Goal: Task Accomplishment & Management: Complete application form

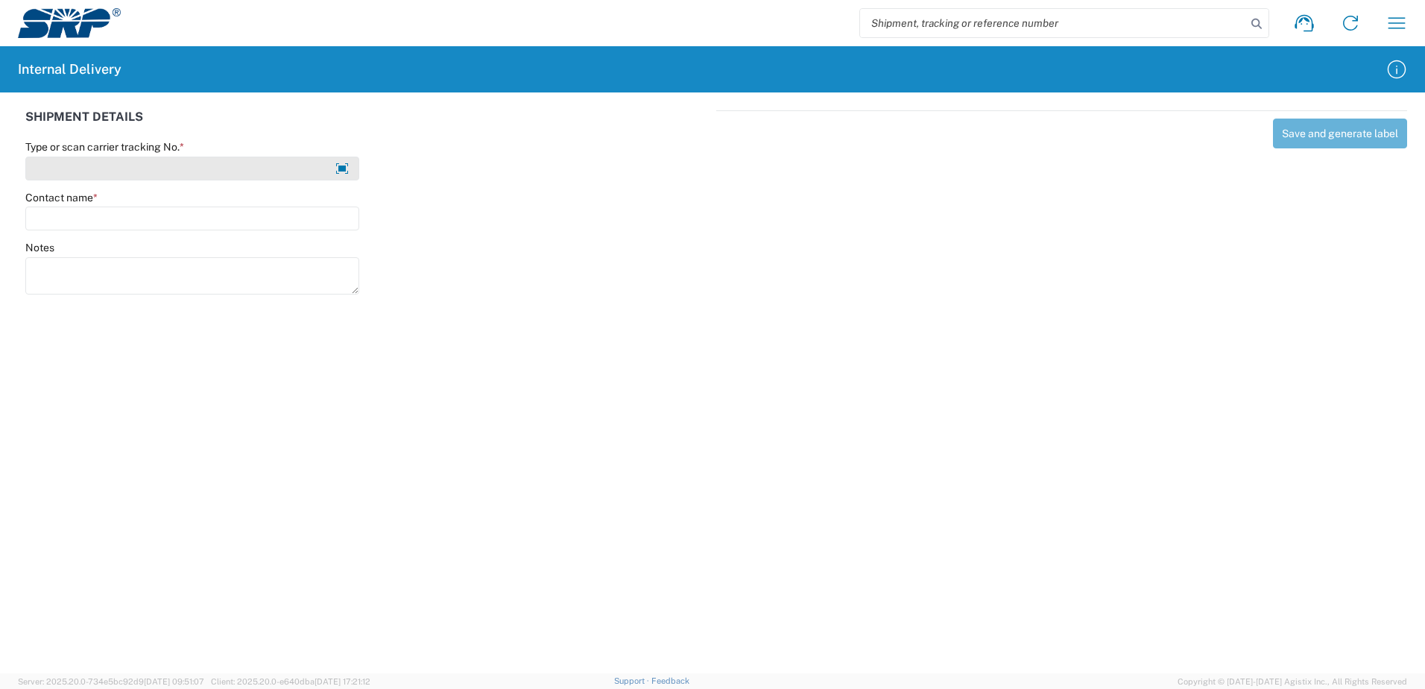
click at [139, 167] on input "Type or scan carrier tracking No. *" at bounding box center [192, 169] width 334 height 24
type input "w"
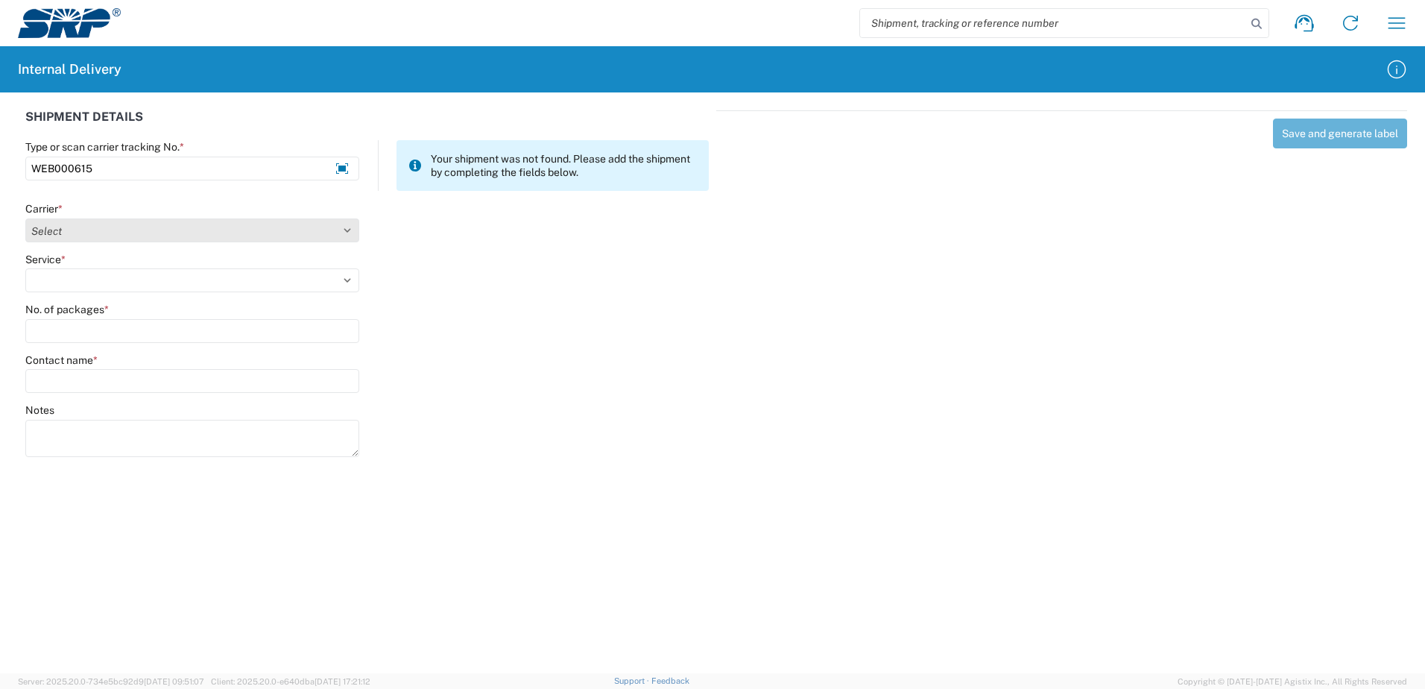
type input "WEB000615"
click at [346, 230] on select "Select Amazon Logistics ATI Trucking BC Dimerco Logistics Empire Southwest FedE…" at bounding box center [192, 230] width 334 height 24
select select "18714"
click at [25, 218] on select "Select Amazon Logistics ATI Trucking BC Dimerco Logistics Empire Southwest FedE…" at bounding box center [192, 230] width 334 height 24
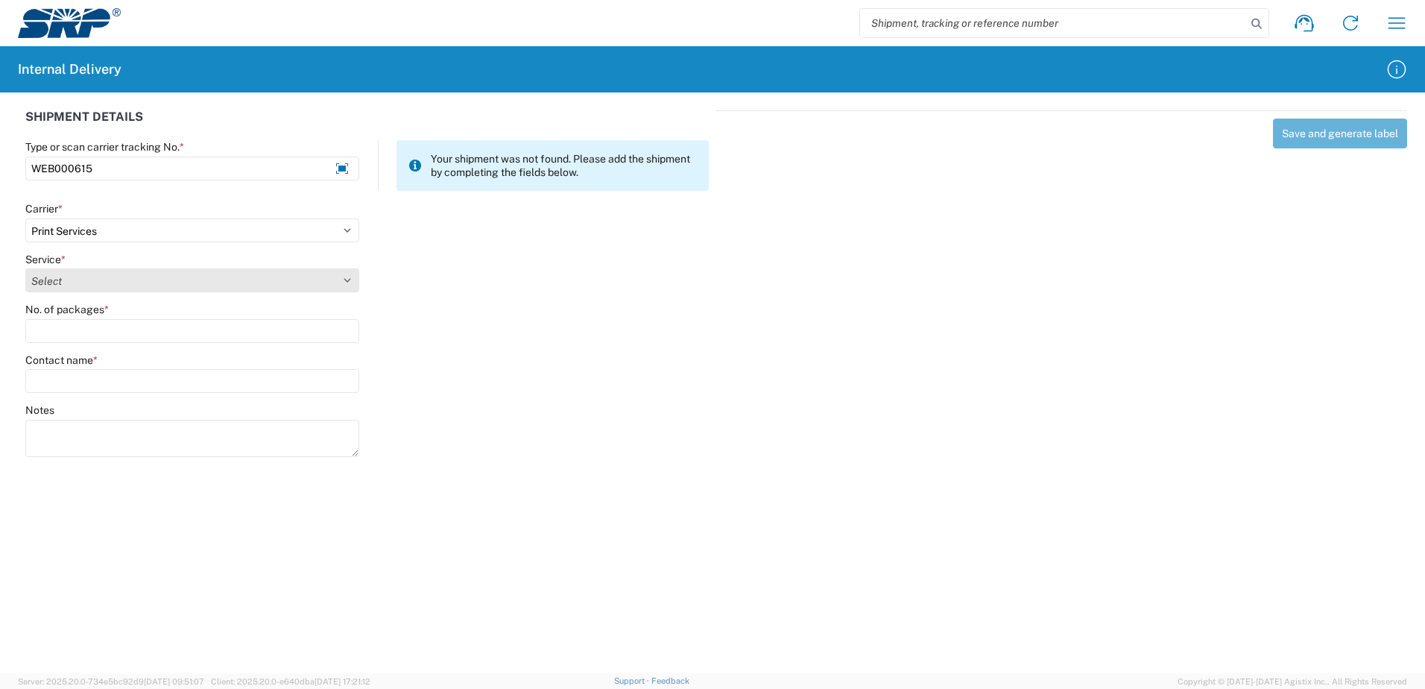
click at [119, 274] on select "Select Ground Inter-office" at bounding box center [192, 280] width 334 height 24
select select "35764"
click at [25, 268] on select "Select Ground Inter-office" at bounding box center [192, 280] width 334 height 24
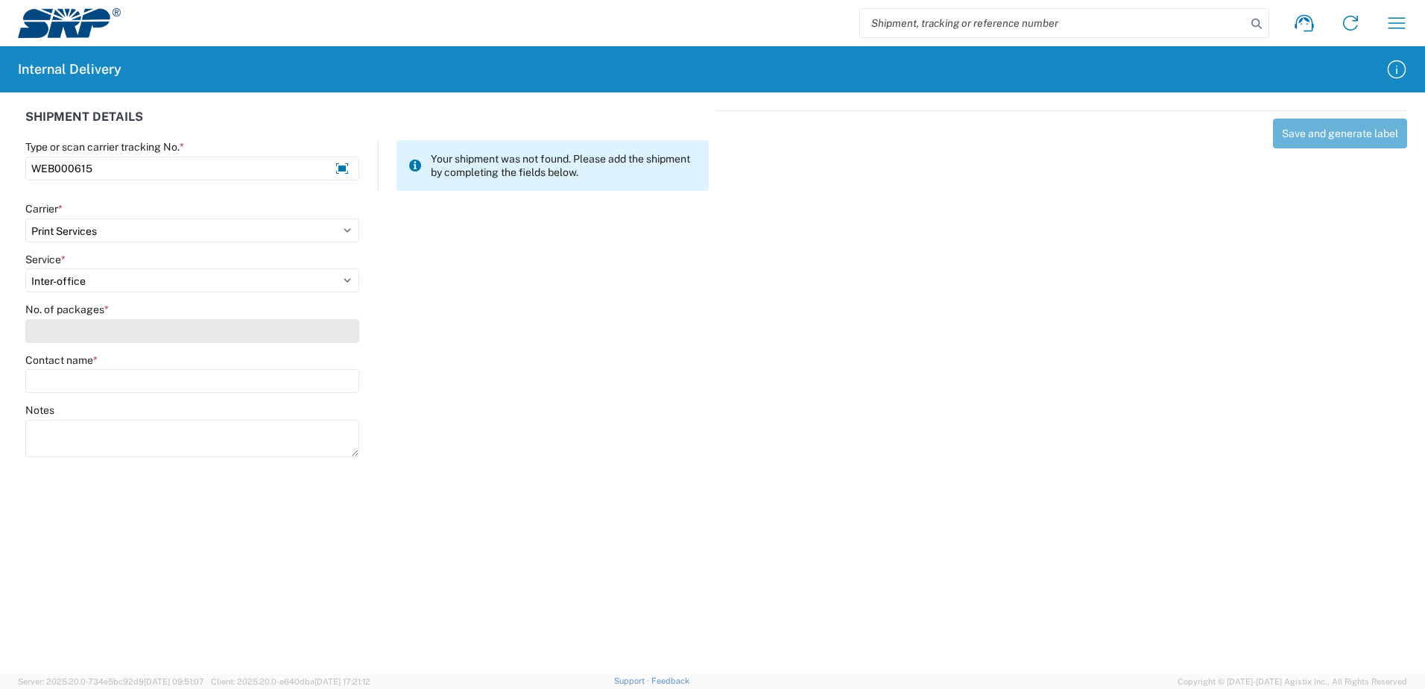
click at [104, 337] on input "No. of packages *" at bounding box center [192, 331] width 334 height 24
type input "1"
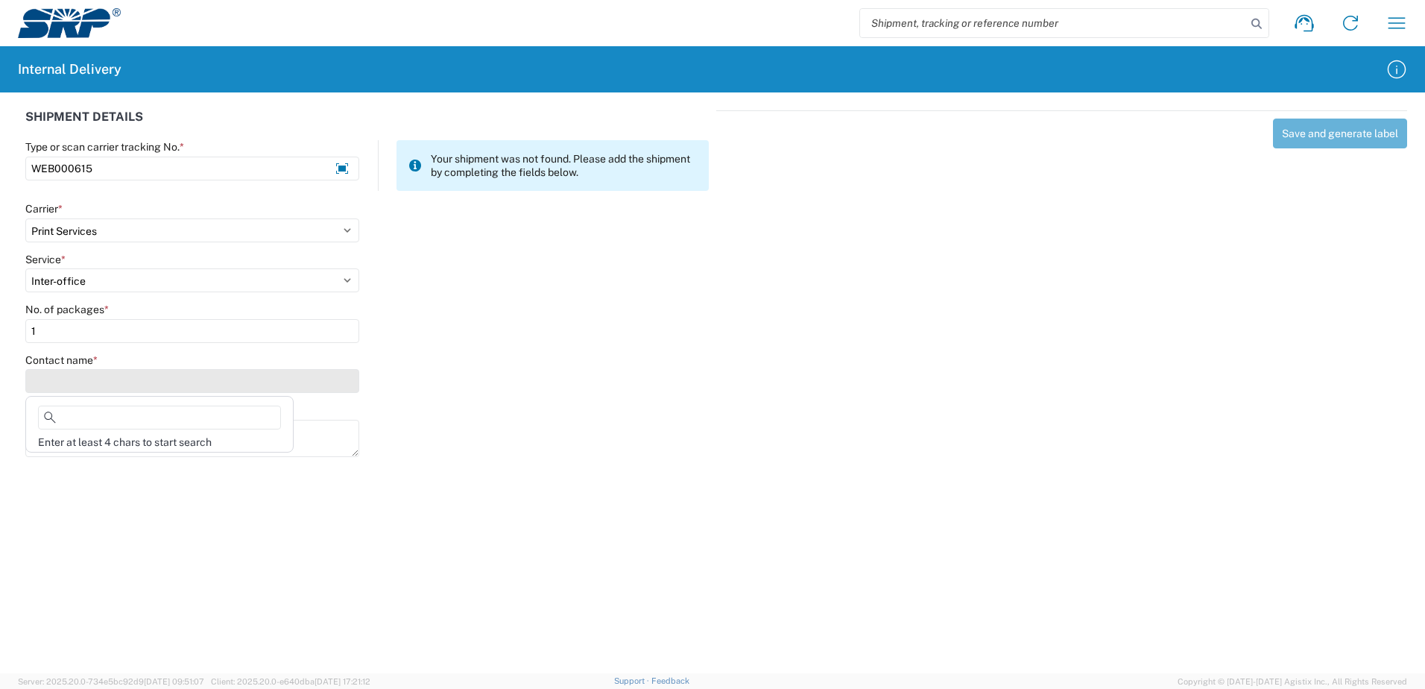
click at [72, 384] on input "Contact name *" at bounding box center [192, 381] width 334 height 24
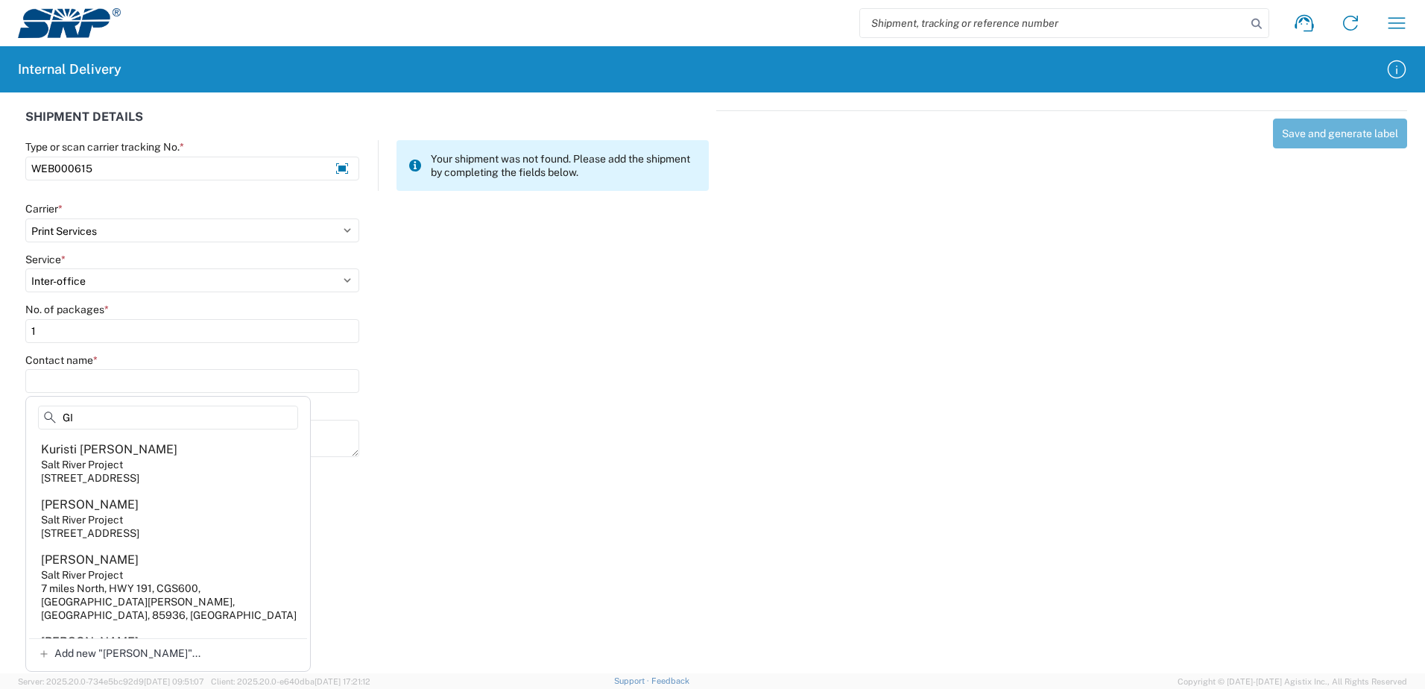
type input "G"
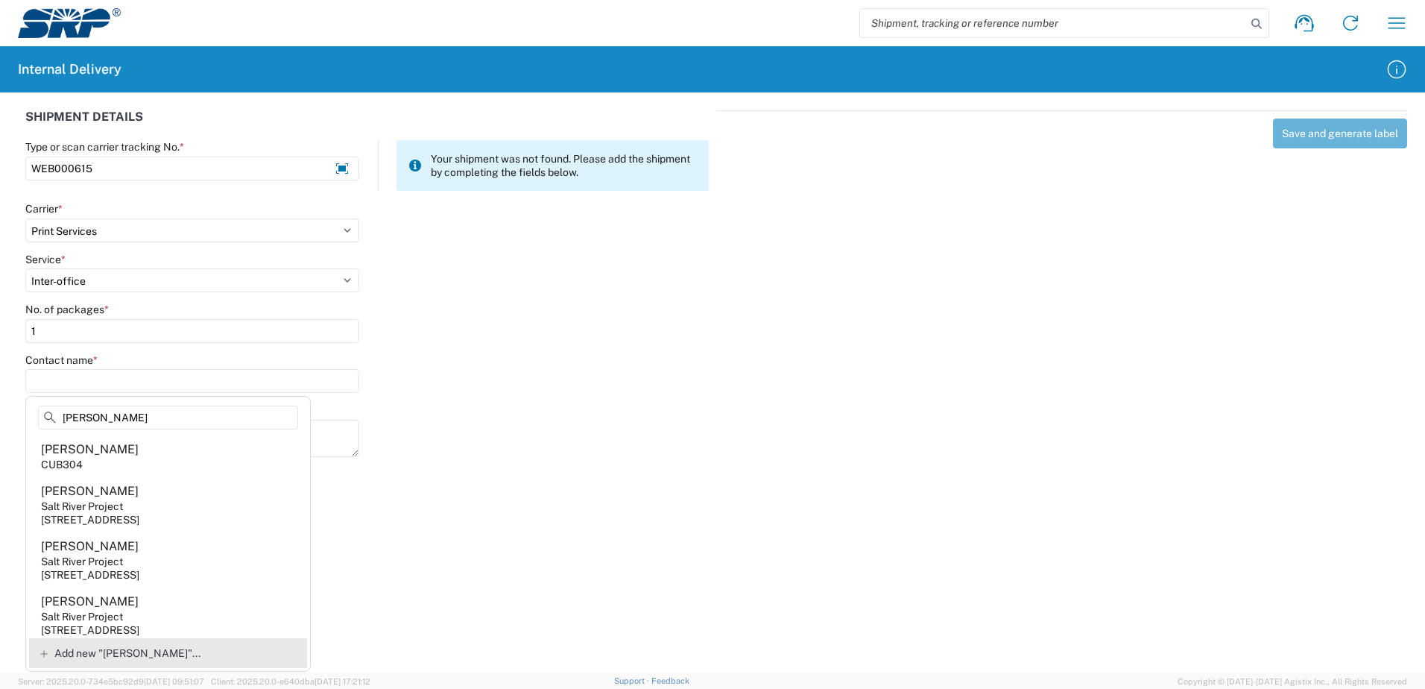
type input "NICOLE"
click at [92, 650] on span "Add new "NICOLE"..." at bounding box center [127, 652] width 146 height 13
type input "NICOLE"
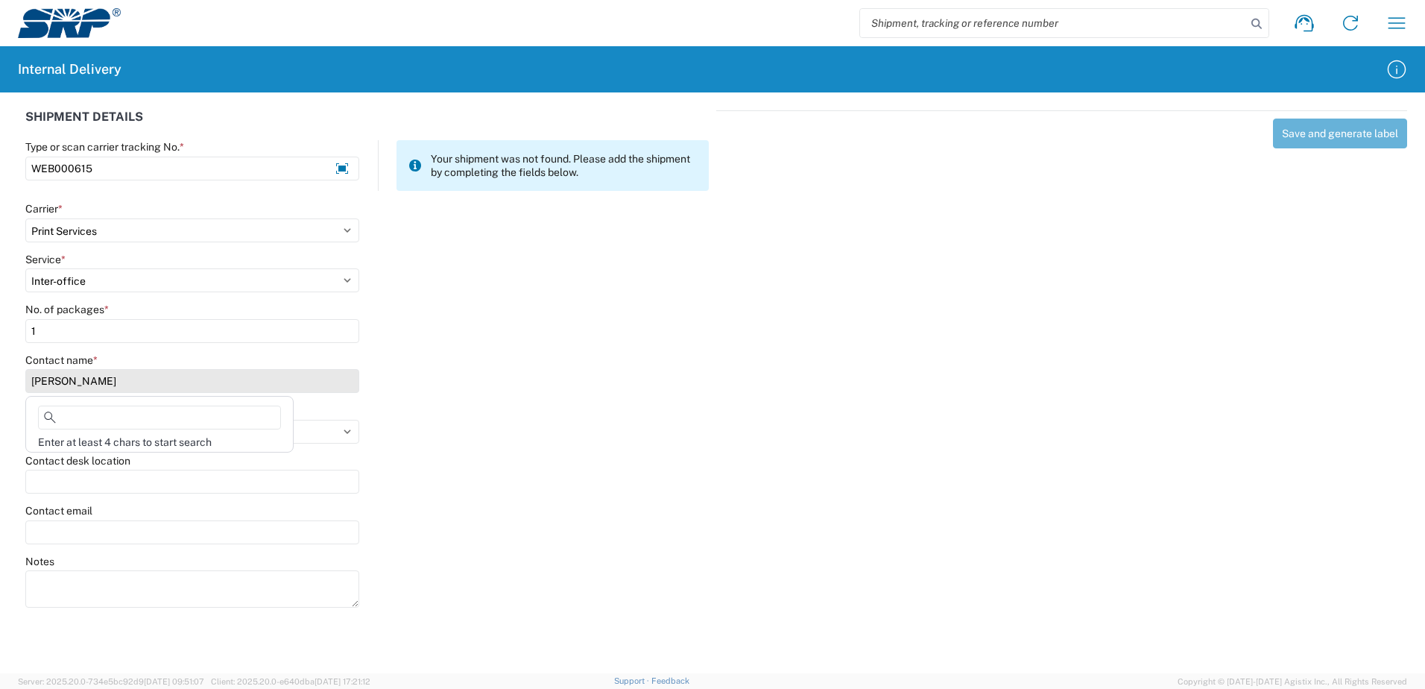
click at [93, 377] on input "NICOLE" at bounding box center [192, 381] width 334 height 24
click at [88, 385] on input "NICOLE" at bounding box center [192, 381] width 334 height 24
click at [70, 386] on input "NICOLE" at bounding box center [192, 381] width 334 height 24
click at [72, 382] on input "NICOLE" at bounding box center [192, 381] width 334 height 24
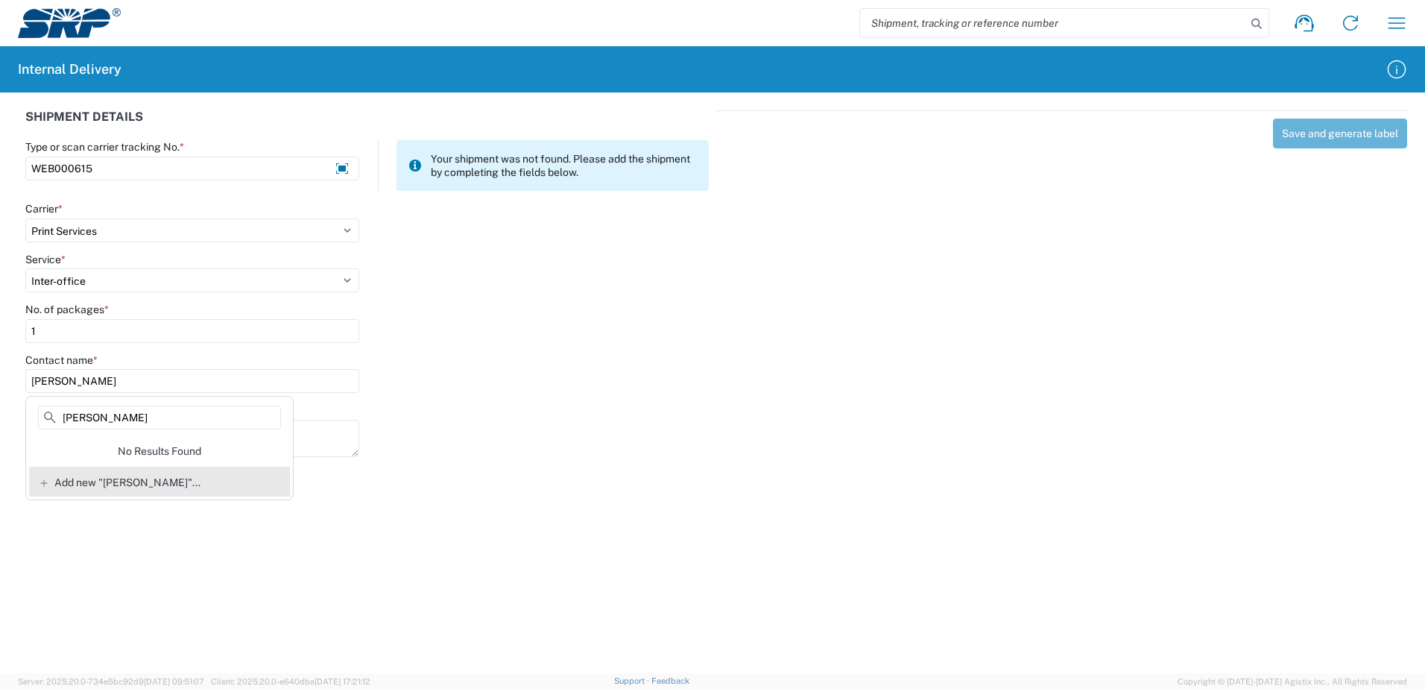
type input "NICOLE GILL"
click at [115, 484] on span "Add new "NICOLE GILL"..." at bounding box center [127, 482] width 146 height 13
type input "NICOLE GILL"
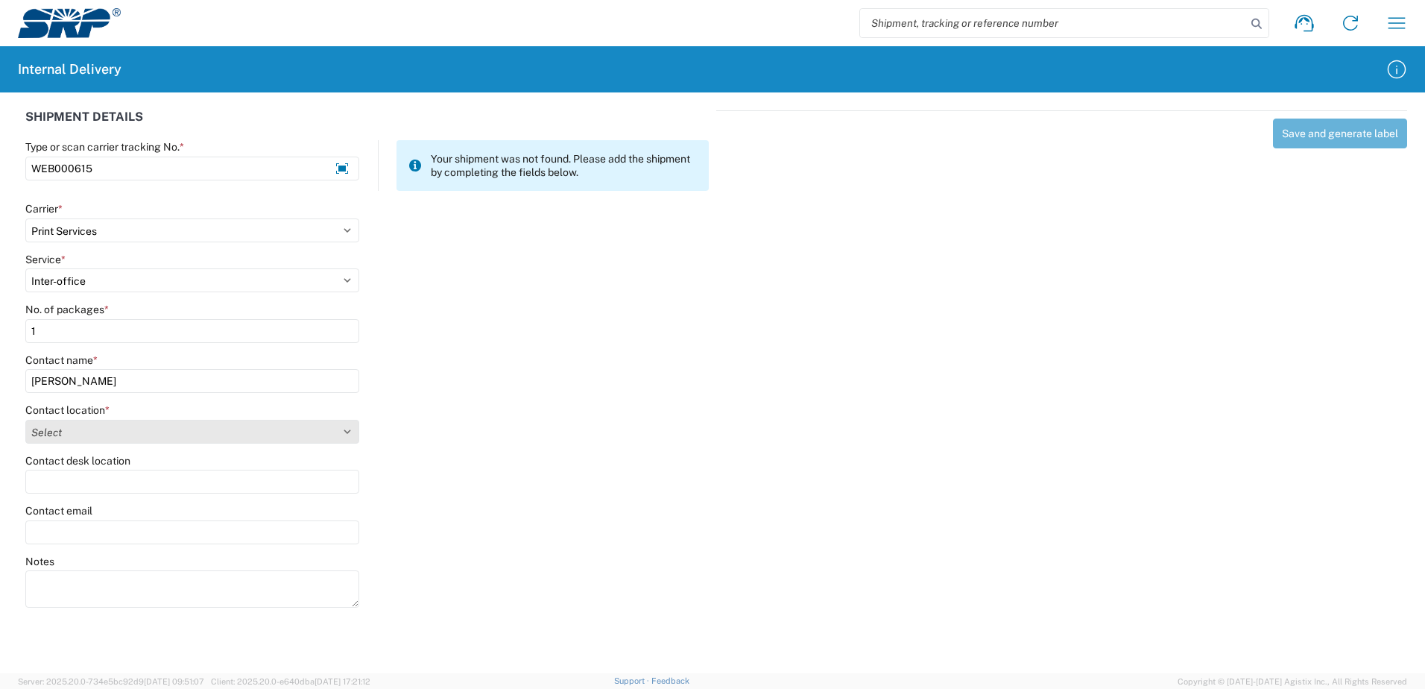
click at [146, 435] on select "Select 16th Street Facility 27th St Facility Agua Fria Generating Station Cooli…" at bounding box center [192, 432] width 334 height 24
select select "58892"
click at [25, 420] on select "Select 16th Street Facility 27th St Facility Agua Fria Generating Station Cooli…" at bounding box center [192, 432] width 334 height 24
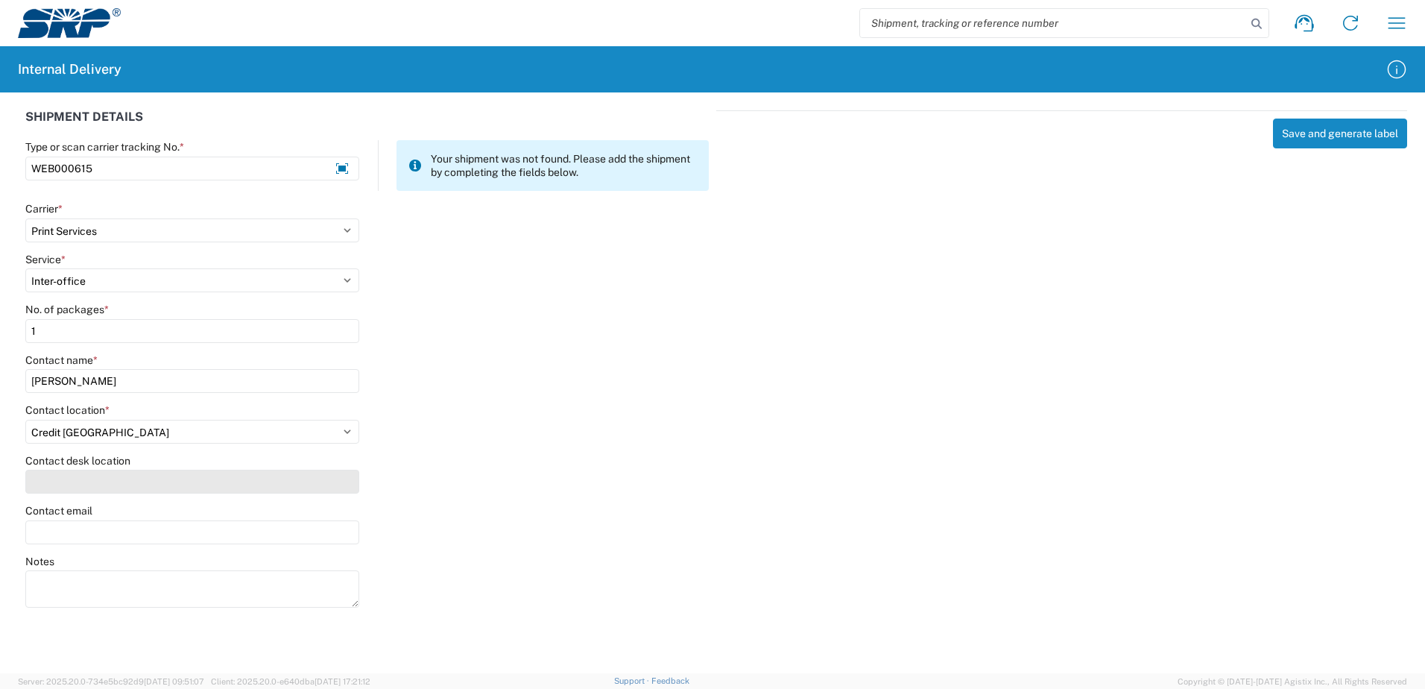
click at [122, 484] on input "Contact desk location" at bounding box center [192, 482] width 334 height 24
type input "CUB161"
click at [98, 537] on input "Contact email" at bounding box center [192, 532] width 334 height 24
click at [1289, 84] on agx-form-header "Internal Delivery" at bounding box center [712, 69] width 1425 height 46
click at [49, 531] on input "Contact email" at bounding box center [192, 532] width 334 height 24
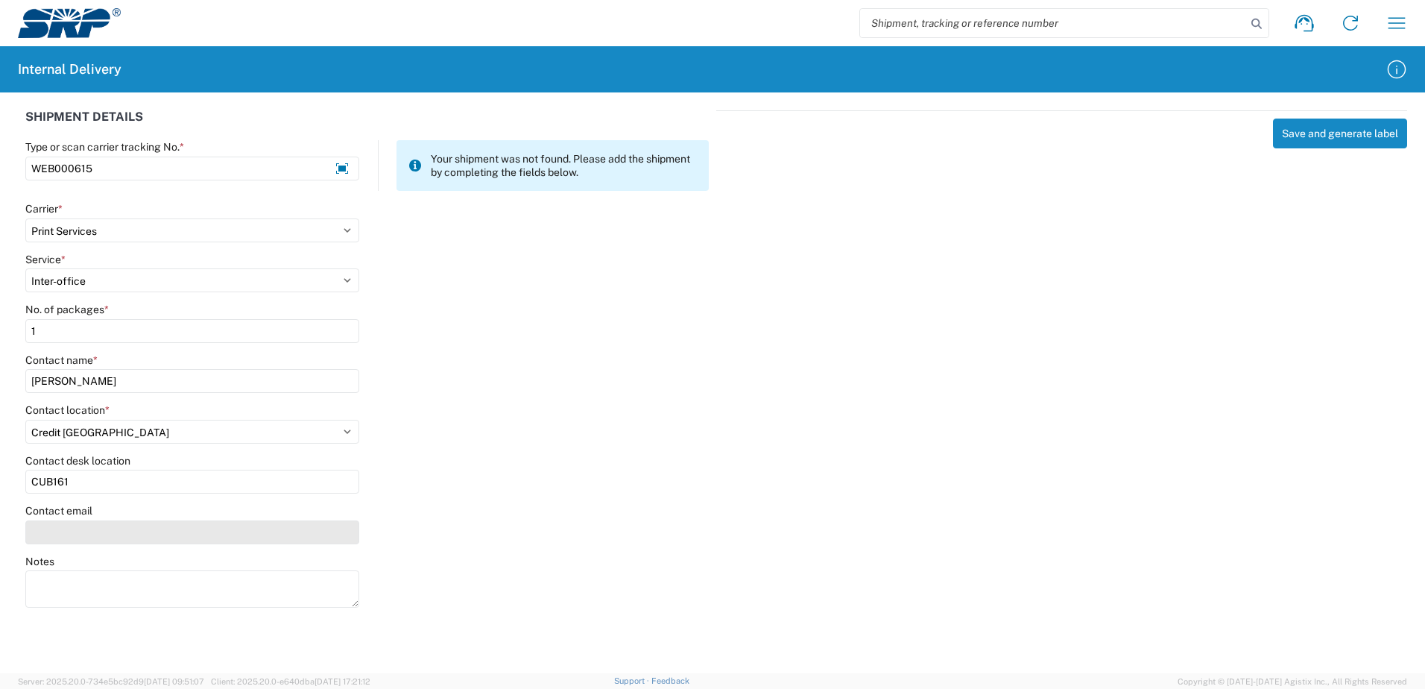
paste input "nicole.gill@srpnet.com"
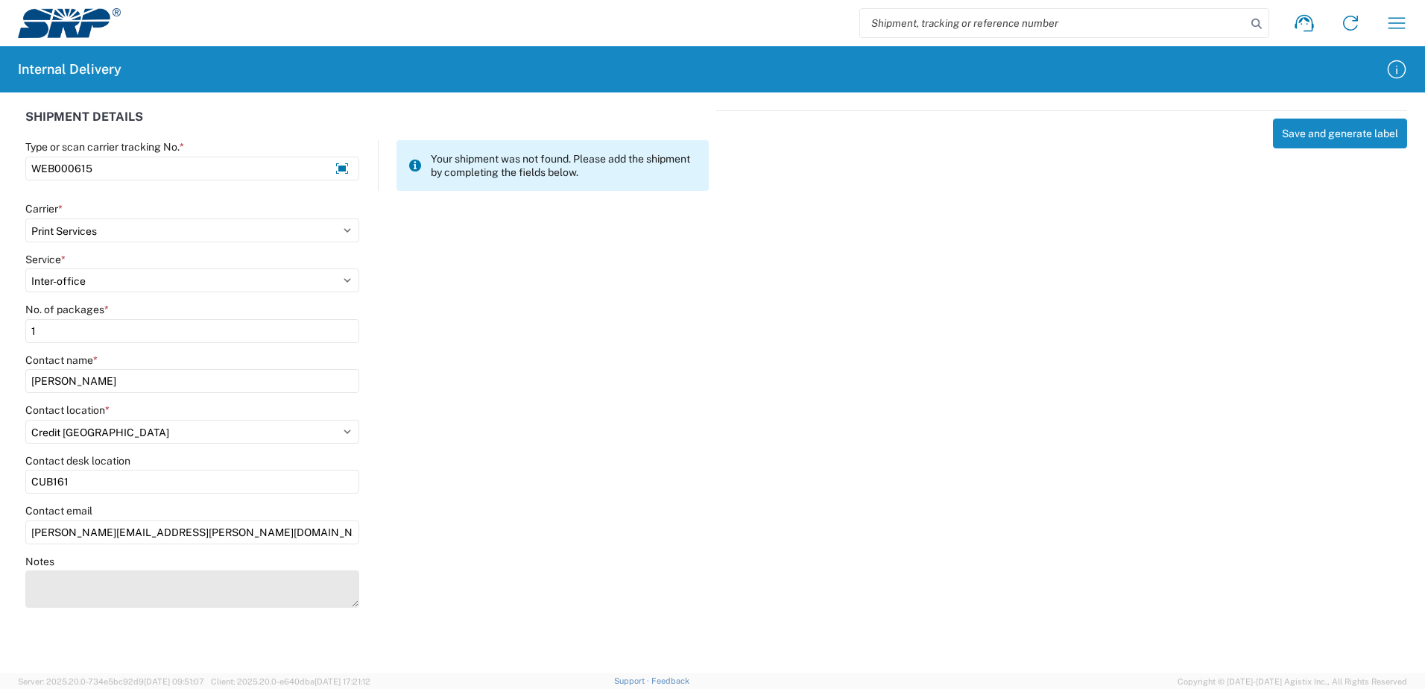
type input "nicole.gill@srpnet.com"
click at [78, 599] on textarea "Notes" at bounding box center [192, 588] width 334 height 37
type textarea "b"
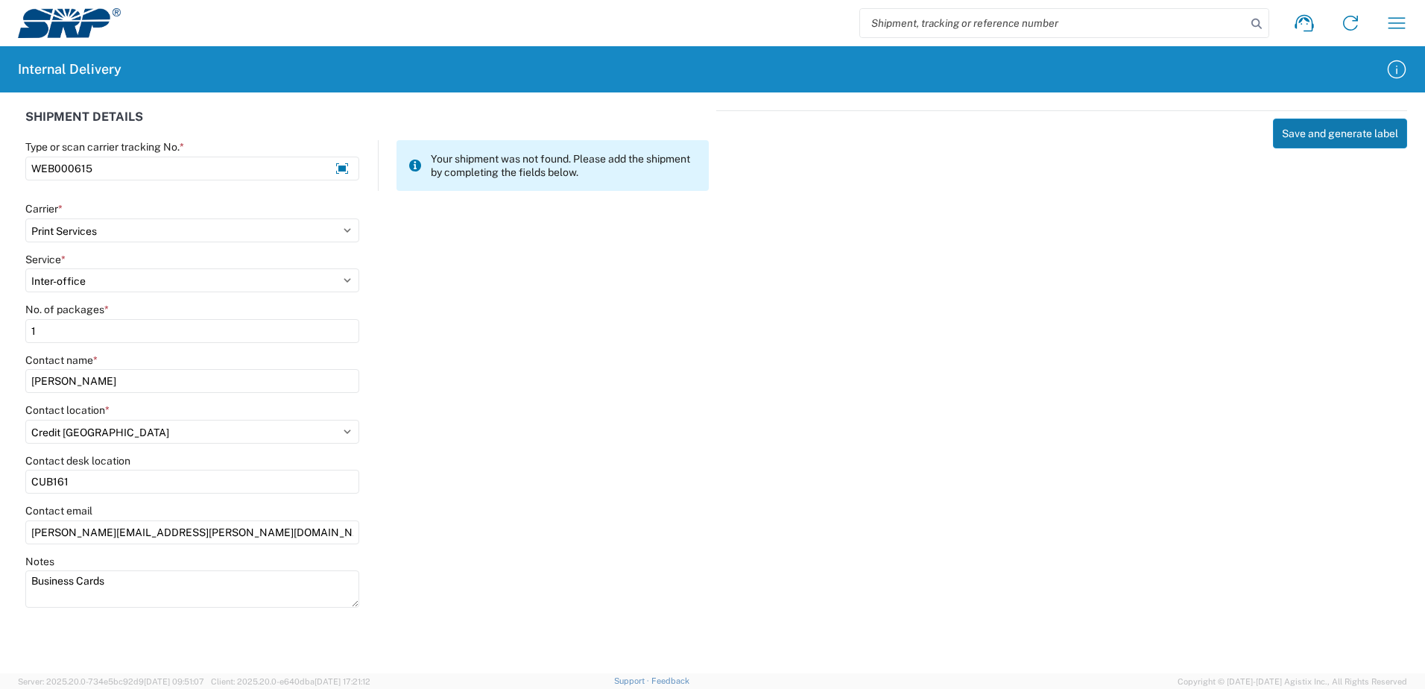
type textarea "Business Cards"
click at [1362, 127] on button "Save and generate label" at bounding box center [1340, 134] width 134 height 30
select select
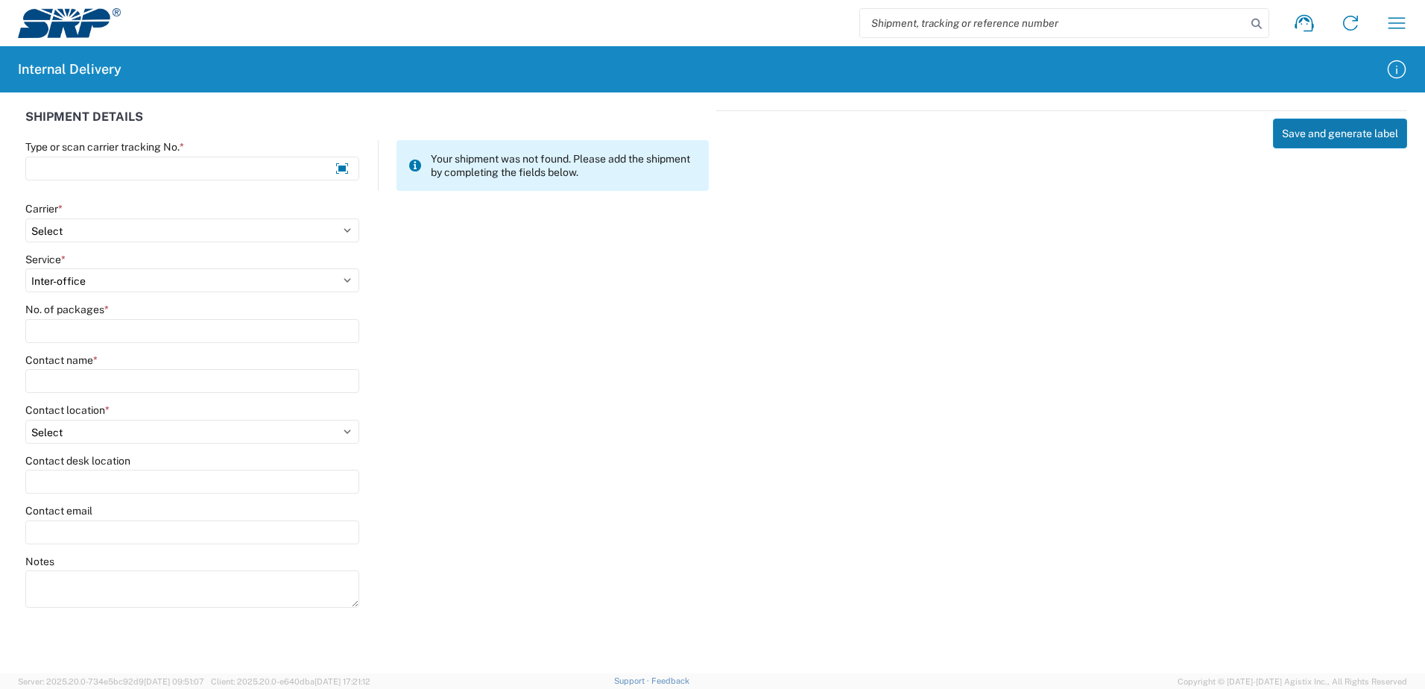
select select
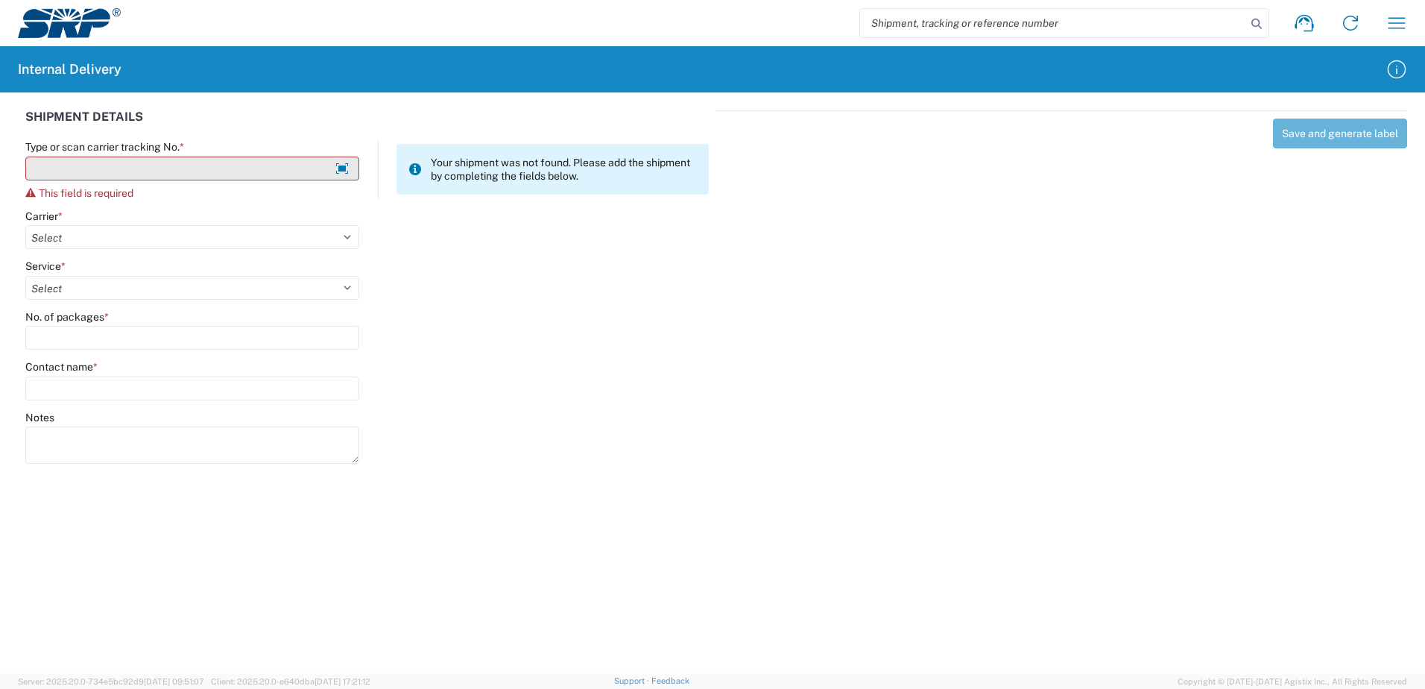
click at [136, 166] on input "Type or scan carrier tracking No. *" at bounding box center [192, 169] width 334 height 24
type input "w"
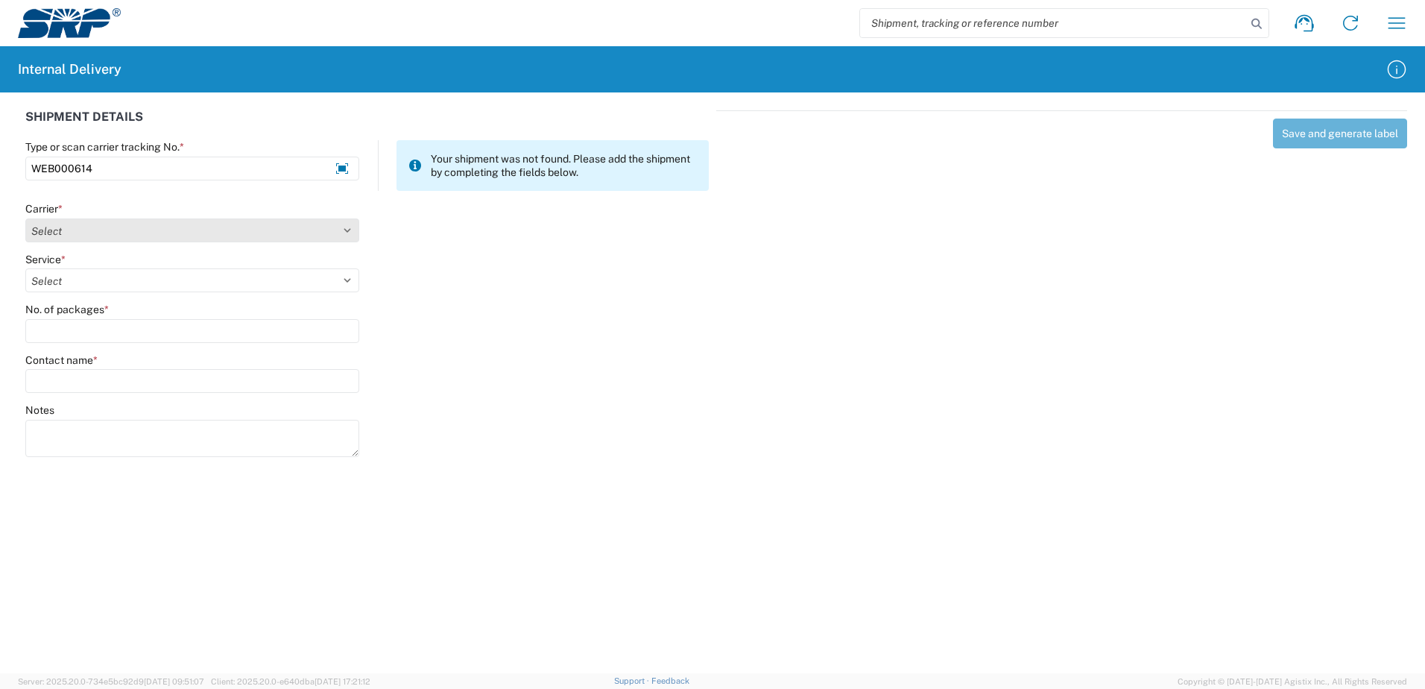
type input "WEB000614"
click at [142, 225] on select "Select Amazon Logistics ATI Trucking BC Dimerco Logistics Empire Southwest FedE…" at bounding box center [192, 230] width 334 height 24
select select "18714"
click at [25, 218] on select "Select Amazon Logistics ATI Trucking BC Dimerco Logistics Empire Southwest FedE…" at bounding box center [192, 230] width 334 height 24
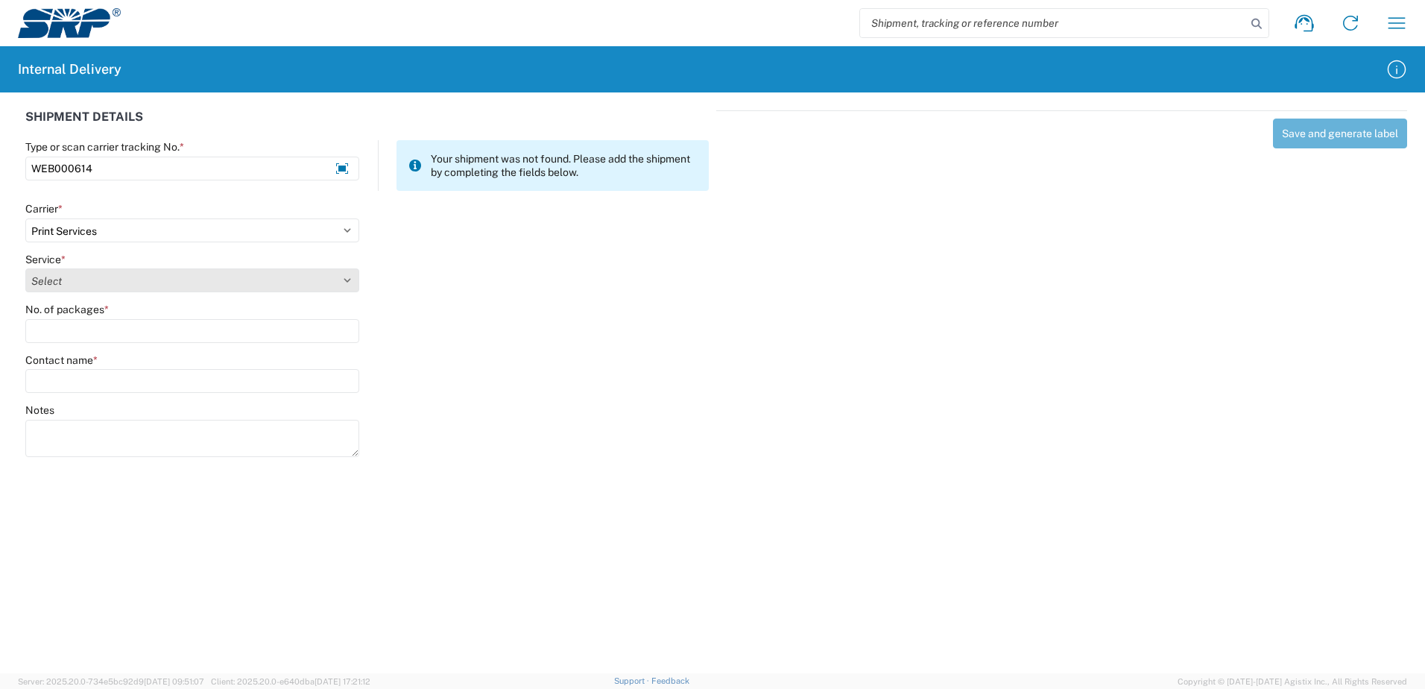
click at [115, 276] on select "Select Ground Inter-office" at bounding box center [192, 280] width 334 height 24
select select "35764"
click at [25, 268] on select "Select Ground Inter-office" at bounding box center [192, 280] width 334 height 24
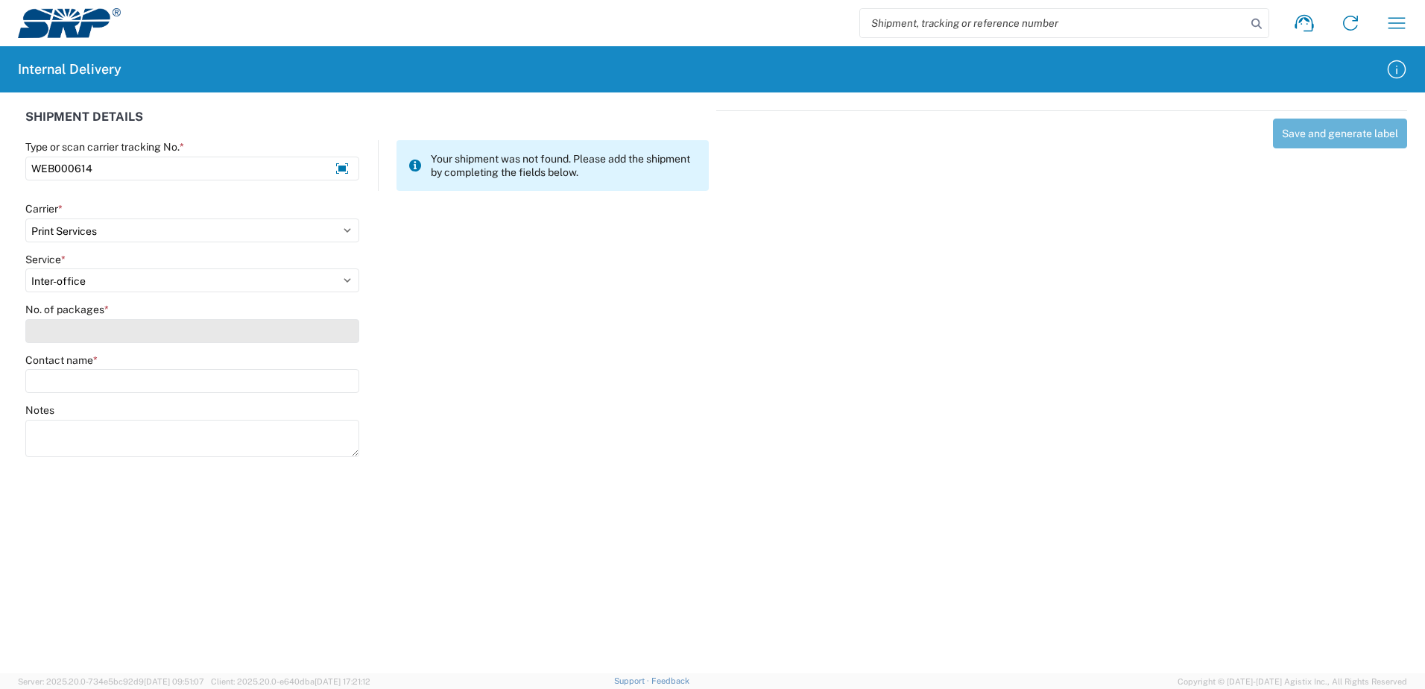
click at [89, 335] on input "No. of packages *" at bounding box center [192, 331] width 334 height 24
type input "1"
click at [61, 371] on input "Contact name *" at bounding box center [192, 381] width 334 height 24
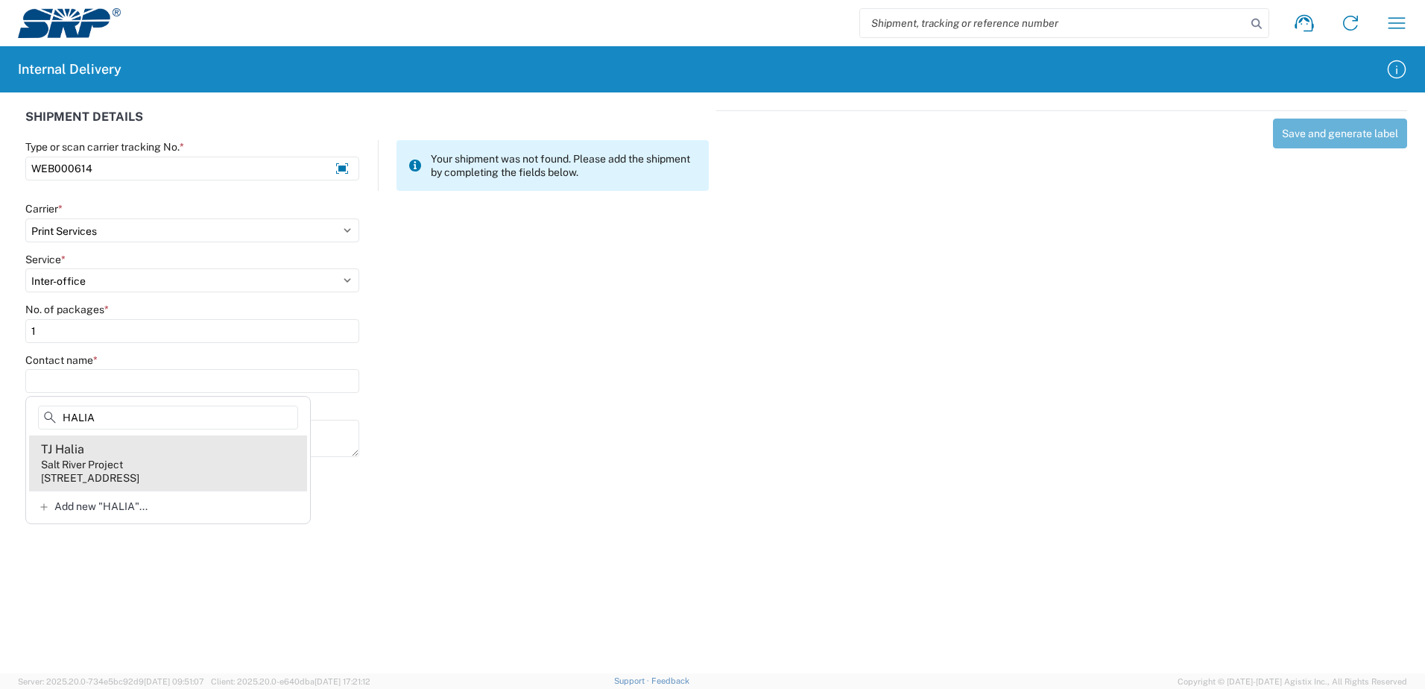
type input "HALIA"
click at [92, 479] on div "110 W Elliot Rd, TSC400, Tempe, AZ, 85283, US" at bounding box center [90, 477] width 98 height 13
type input "TJ Halia"
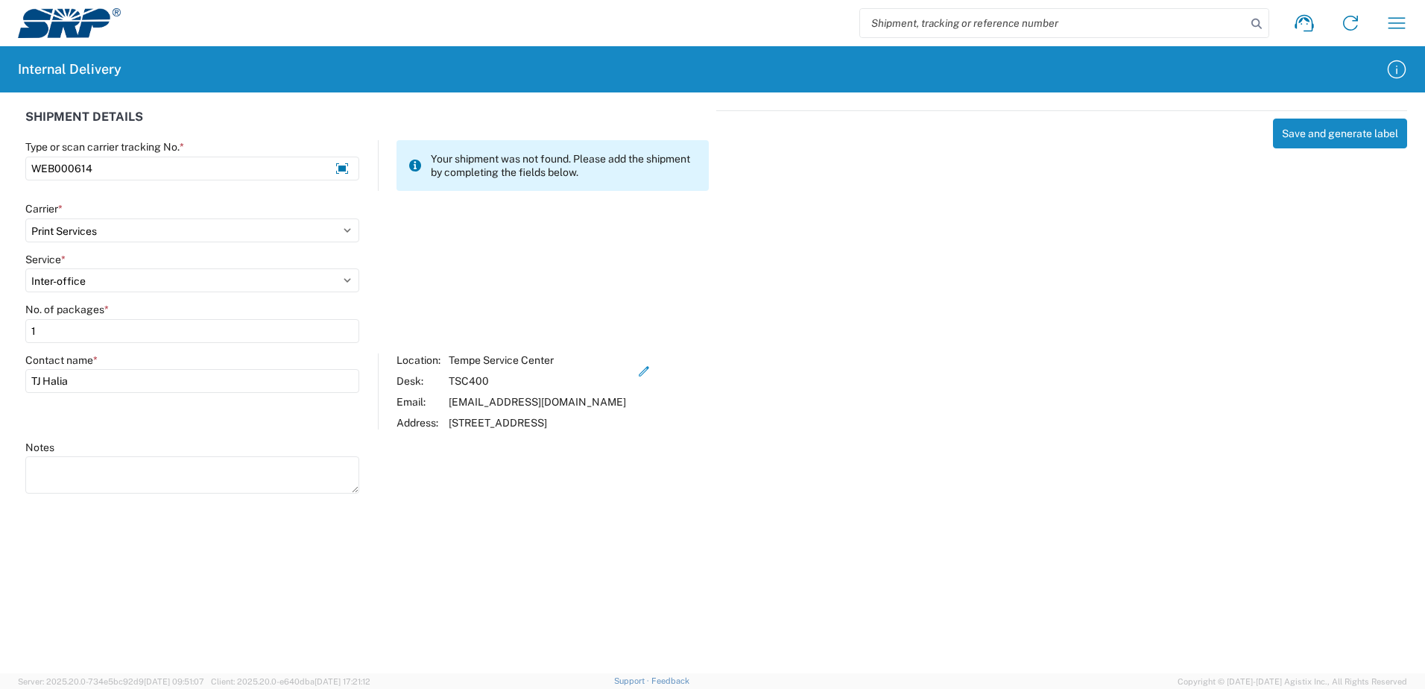
click at [92, 479] on textarea "Notes" at bounding box center [192, 474] width 334 height 37
type textarea "Business Cards"
click at [1367, 133] on button "Save and generate label" at bounding box center [1340, 134] width 134 height 30
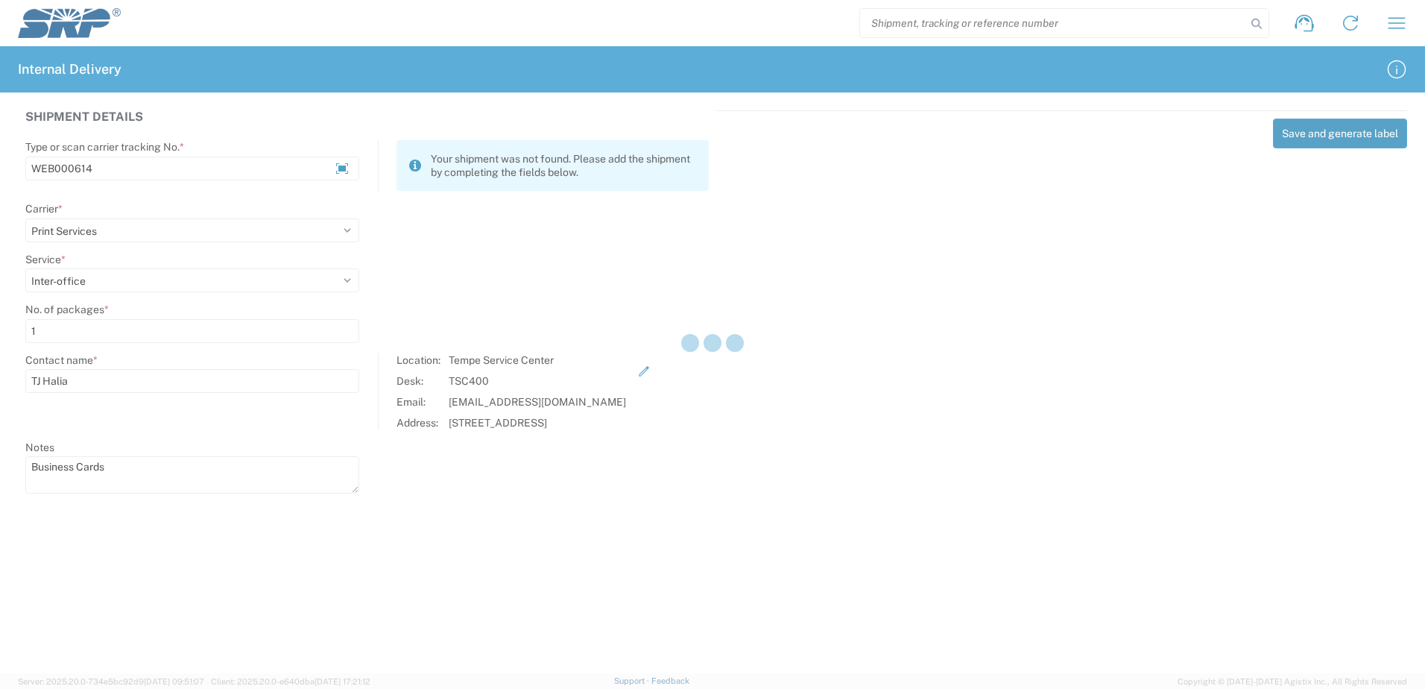
select select
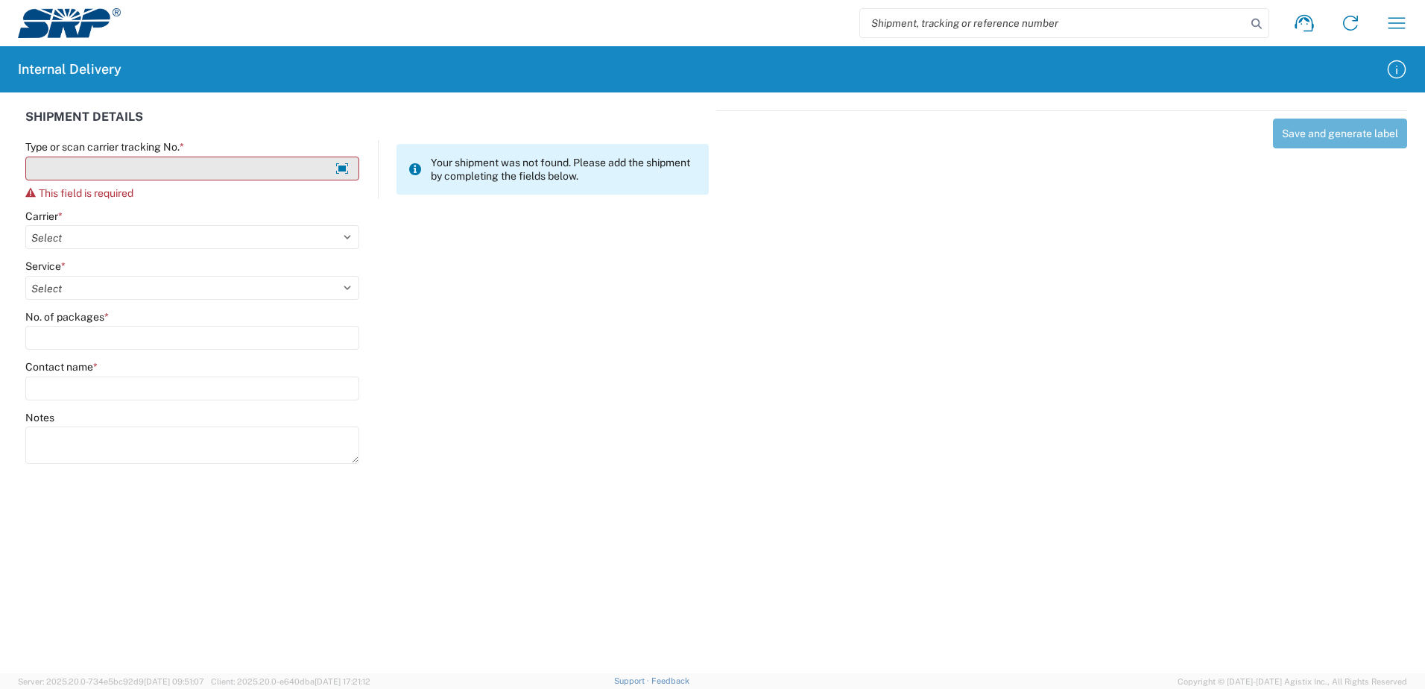
click at [136, 160] on input "Type or scan carrier tracking No. *" at bounding box center [192, 169] width 334 height 24
type input "w"
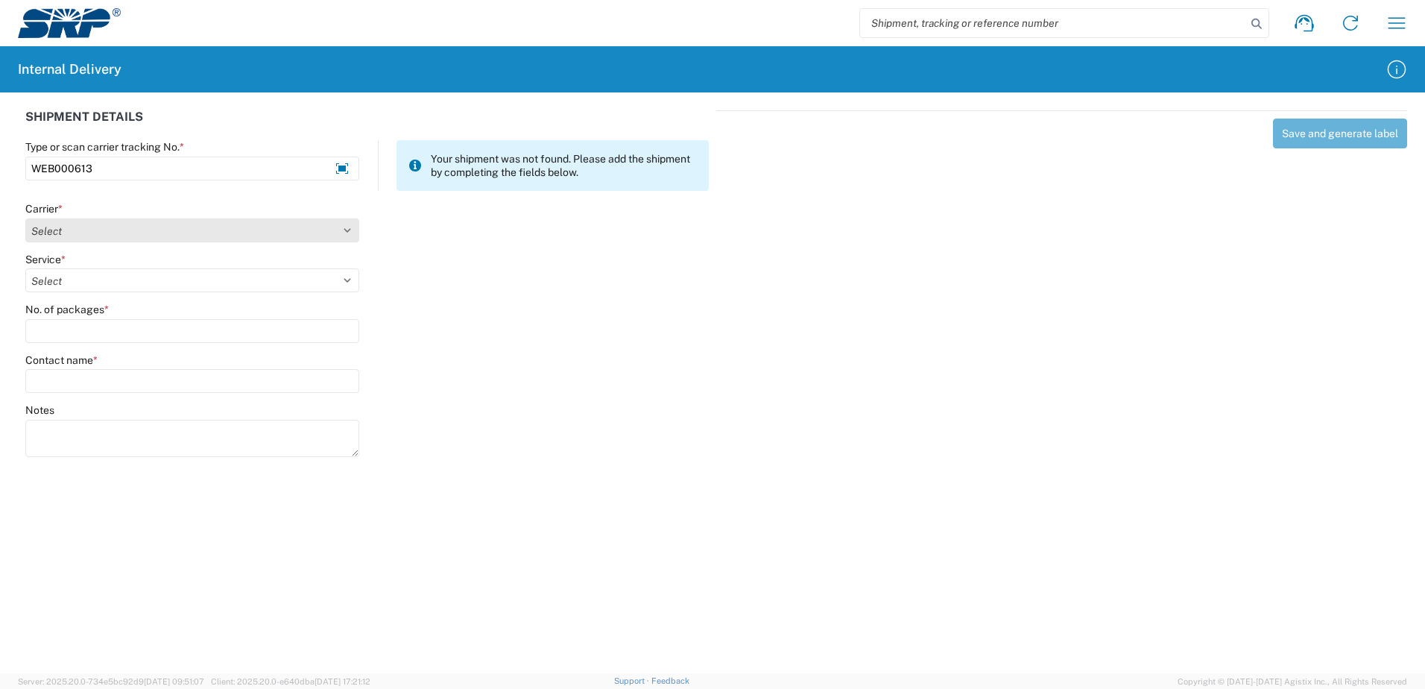
type input "WEB000613"
click at [154, 227] on select "Select Amazon Logistics ATI Trucking BC Dimerco Logistics Empire Southwest FedE…" at bounding box center [192, 230] width 334 height 24
select select "18714"
click at [25, 218] on select "Select Amazon Logistics ATI Trucking BC Dimerco Logistics Empire Southwest FedE…" at bounding box center [192, 230] width 334 height 24
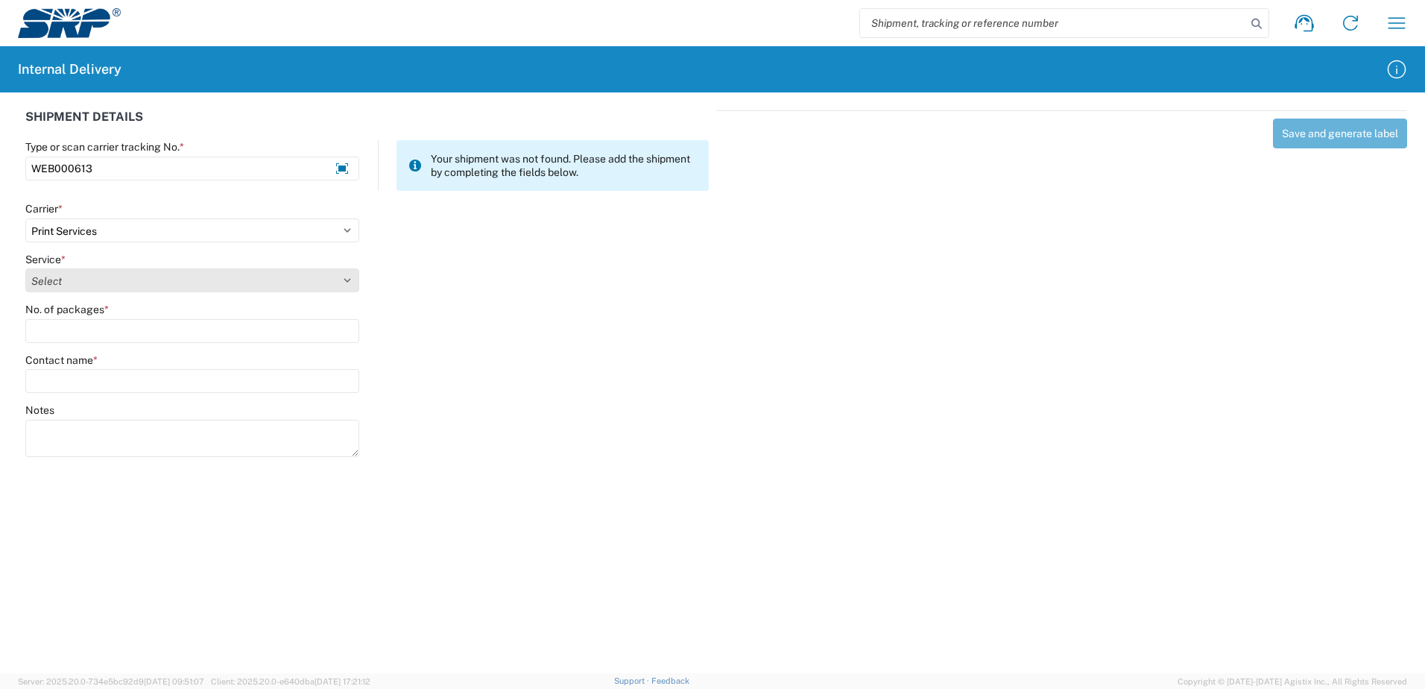
click at [153, 271] on select "Select Ground Inter-office" at bounding box center [192, 280] width 334 height 24
select select "35764"
click at [25, 268] on select "Select Ground Inter-office" at bounding box center [192, 280] width 334 height 24
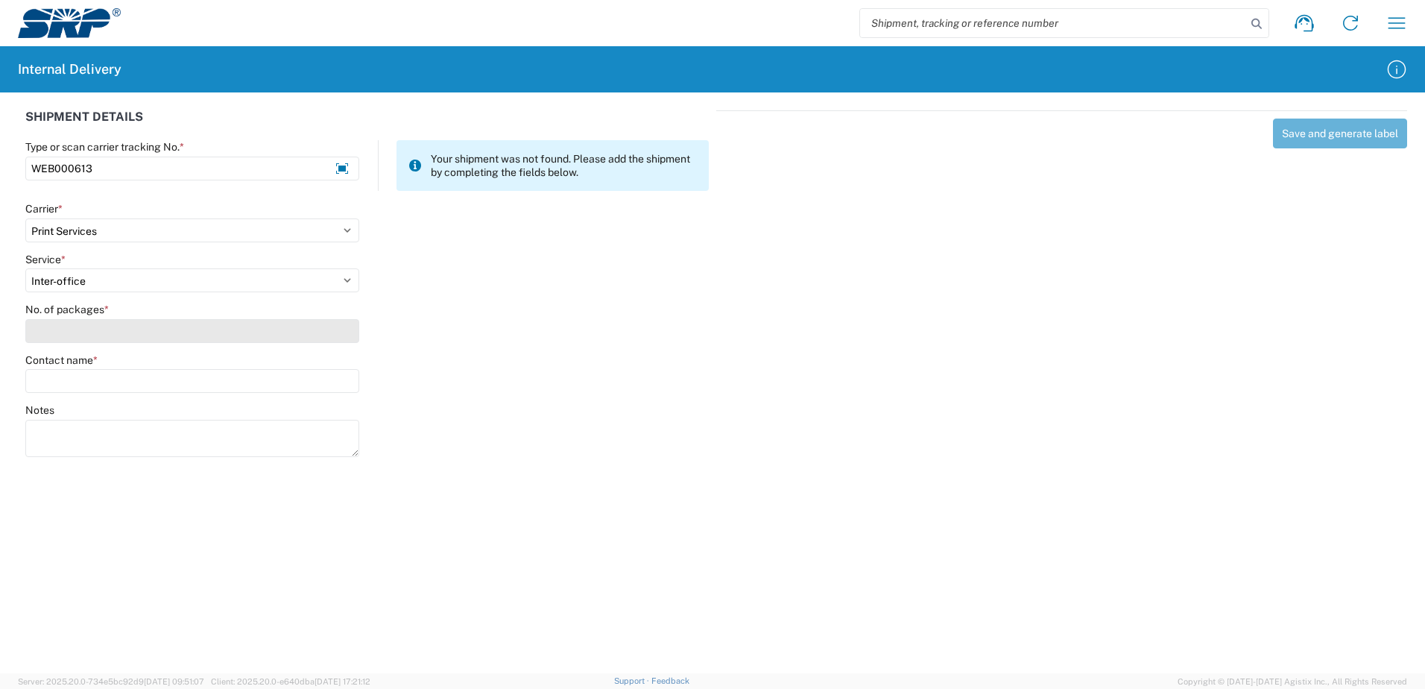
click at [113, 329] on input "No. of packages *" at bounding box center [192, 331] width 334 height 24
type input "1"
click at [104, 376] on input "Contact name *" at bounding box center [192, 381] width 334 height 24
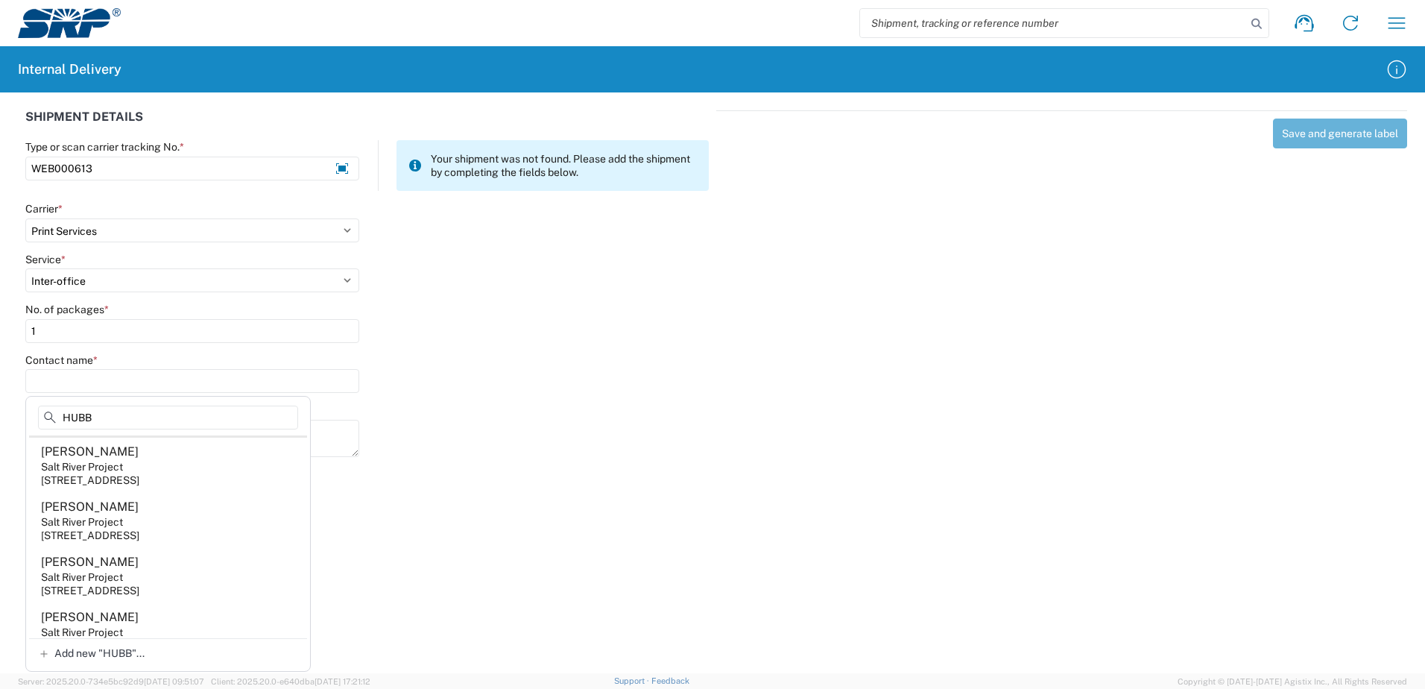
scroll to position [149, 0]
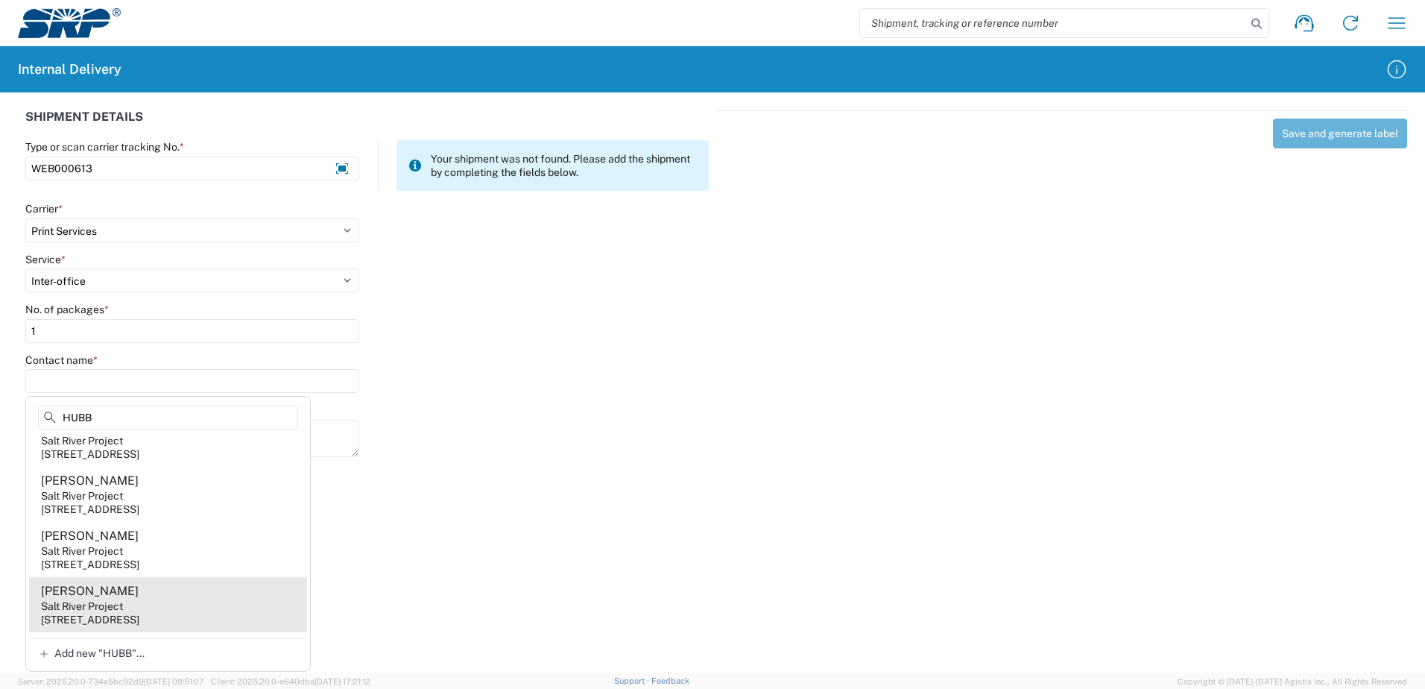
type input "HUBB"
click at [152, 599] on agx-address-suggestion-item "Felicia Hubbard Salt River Project 1500 N Mill Ave, PAB353, Tempe, AZ, 85281, US" at bounding box center [168, 604] width 278 height 55
type input "Felicia Hubbard"
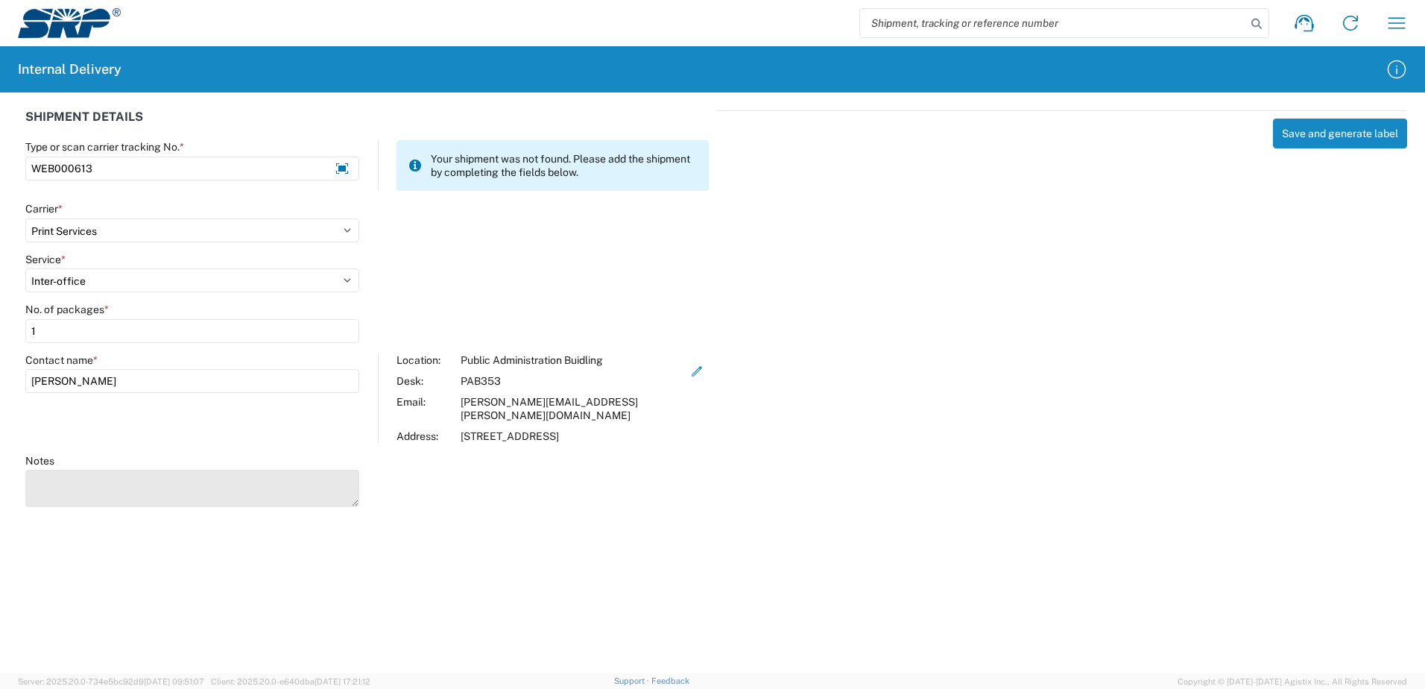
click at [119, 476] on textarea "Notes" at bounding box center [192, 488] width 334 height 37
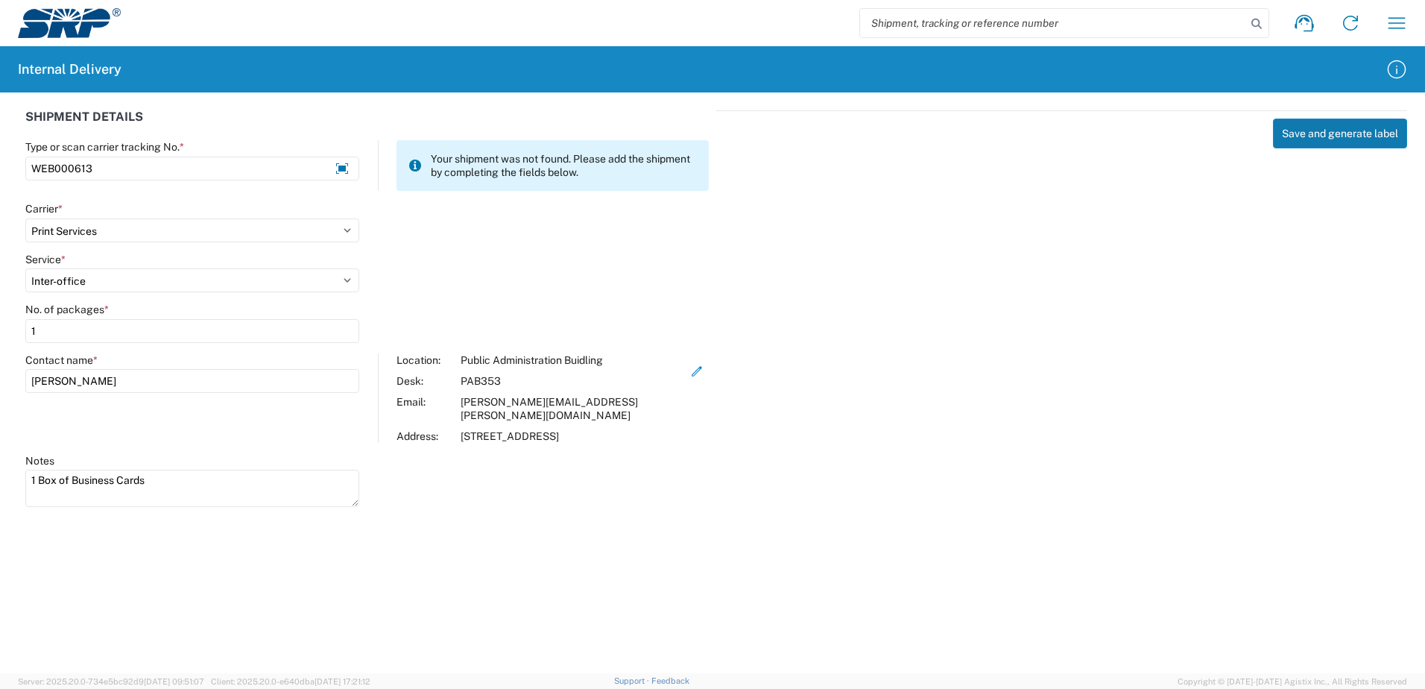
type textarea "1 Box of Business Cards"
click at [1342, 136] on button "Save and generate label" at bounding box center [1340, 134] width 134 height 30
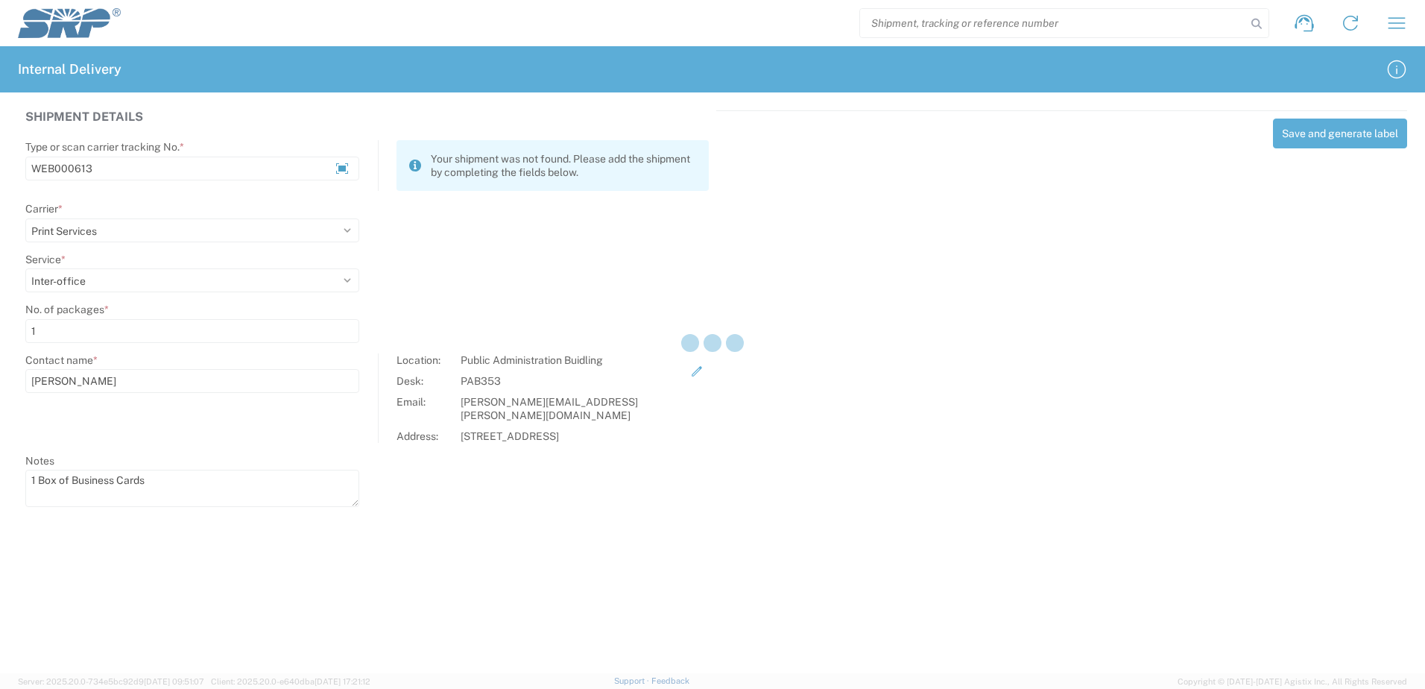
select select
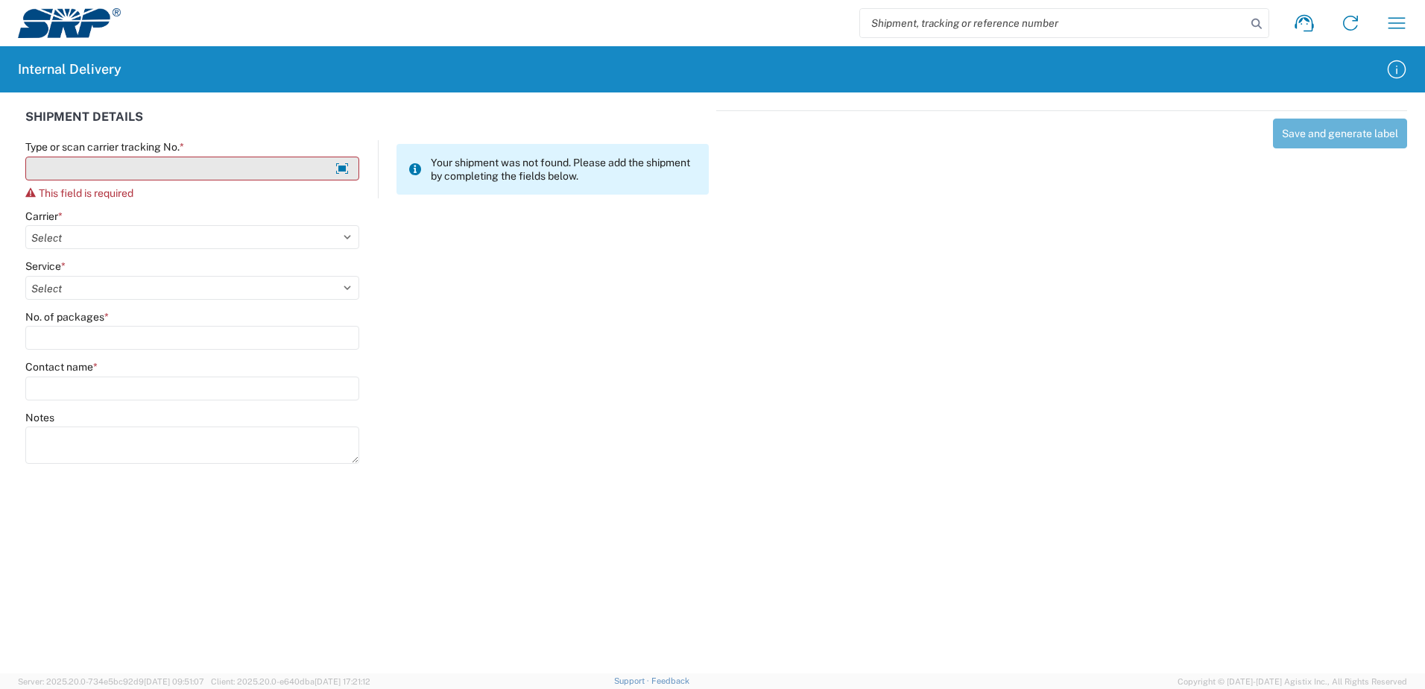
click at [154, 171] on input "Type or scan carrier tracking No. *" at bounding box center [192, 169] width 334 height 24
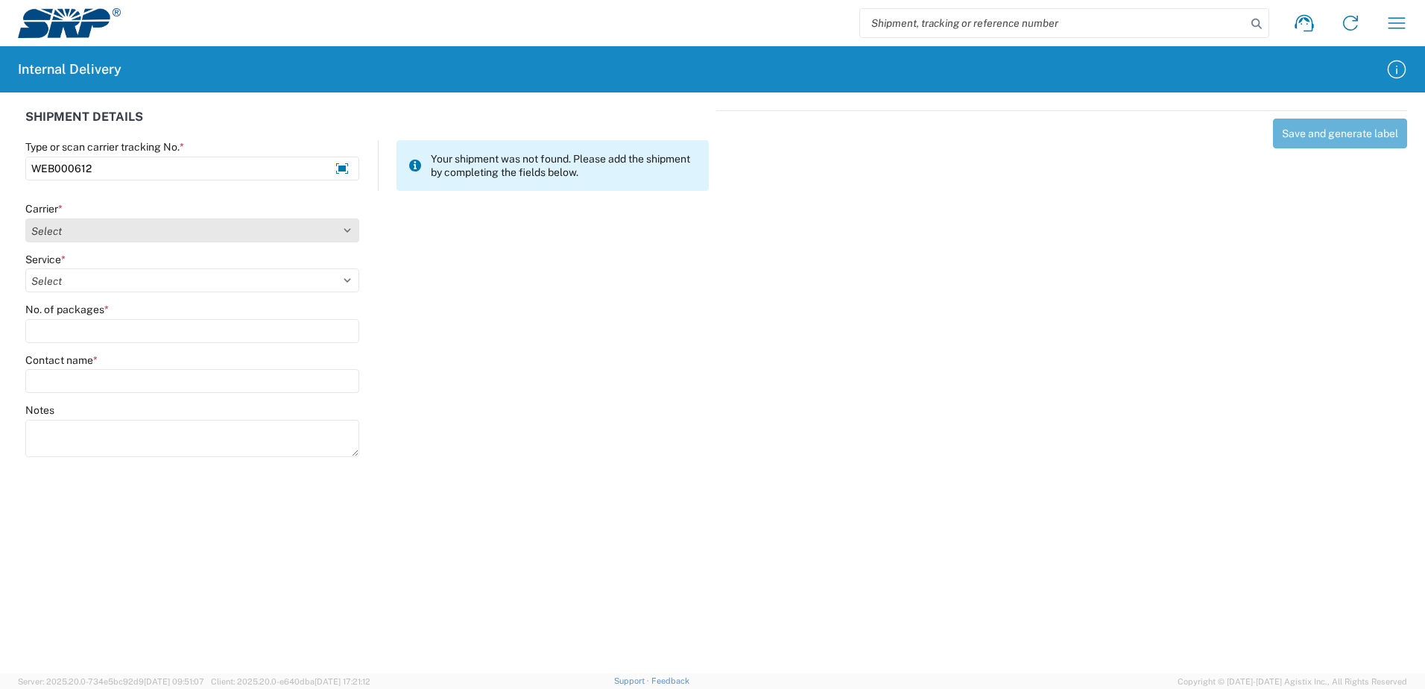
type input "WEB000612"
click at [146, 230] on select "Select Amazon Logistics ATI Trucking BC Dimerco Logistics Empire Southwest FedE…" at bounding box center [192, 230] width 334 height 24
select select "18714"
click at [25, 218] on select "Select Amazon Logistics ATI Trucking BC Dimerco Logistics Empire Southwest FedE…" at bounding box center [192, 230] width 334 height 24
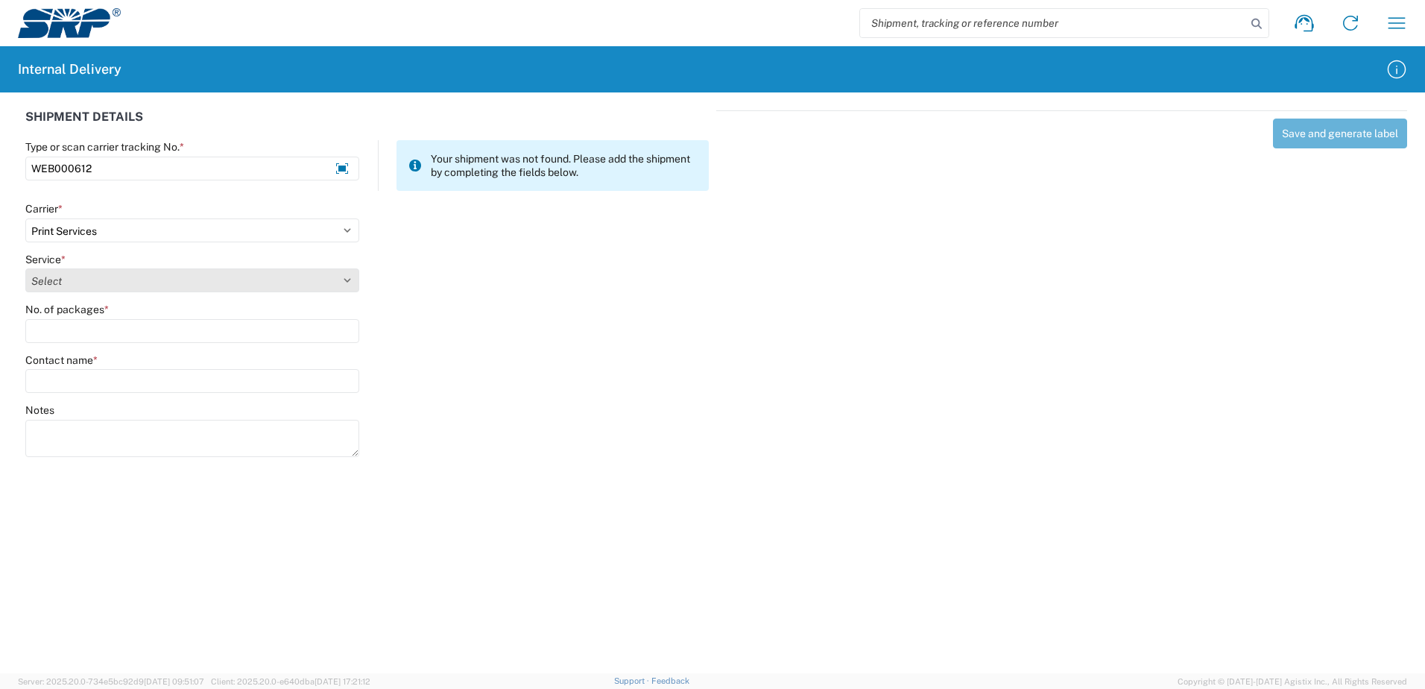
click at [130, 278] on select "Select Ground Inter-office" at bounding box center [192, 280] width 334 height 24
select select "35764"
click at [25, 268] on select "Select Ground Inter-office" at bounding box center [192, 280] width 334 height 24
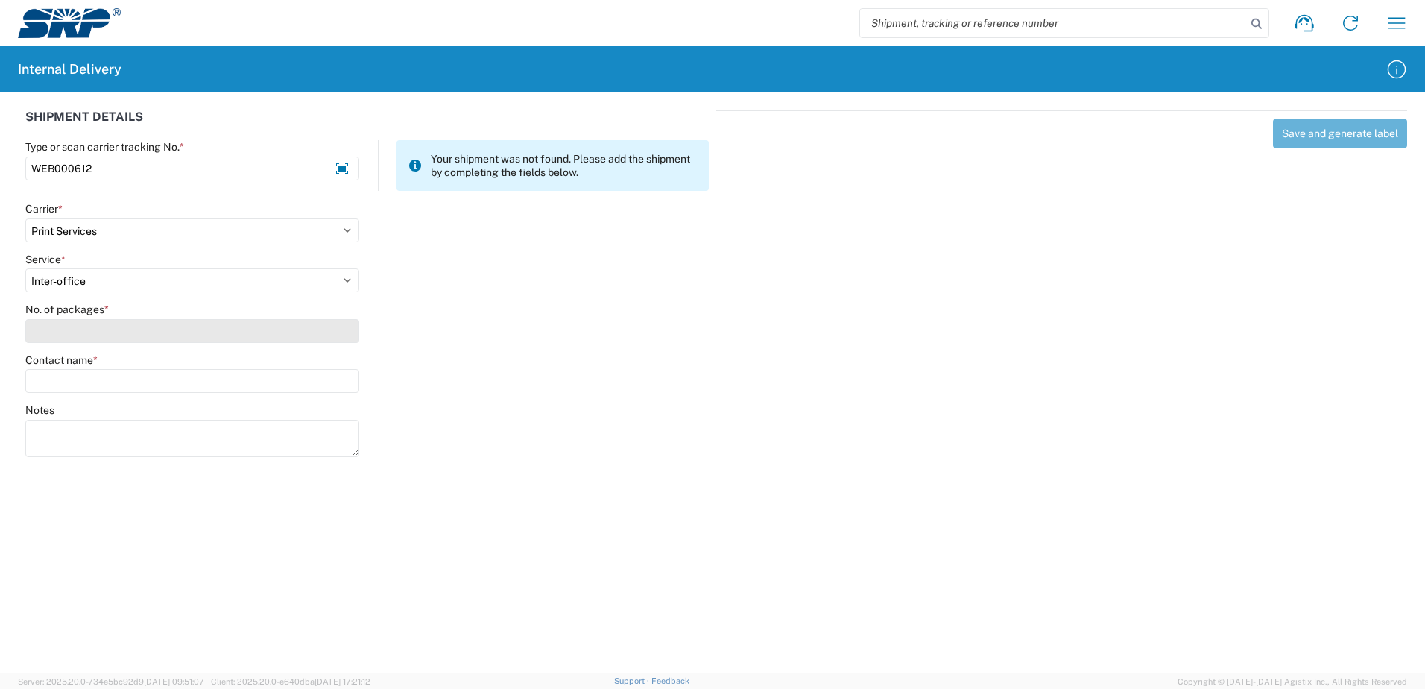
click at [128, 329] on input "No. of packages *" at bounding box center [192, 331] width 334 height 24
type input "1"
click at [111, 385] on input "Contact name *" at bounding box center [192, 381] width 334 height 24
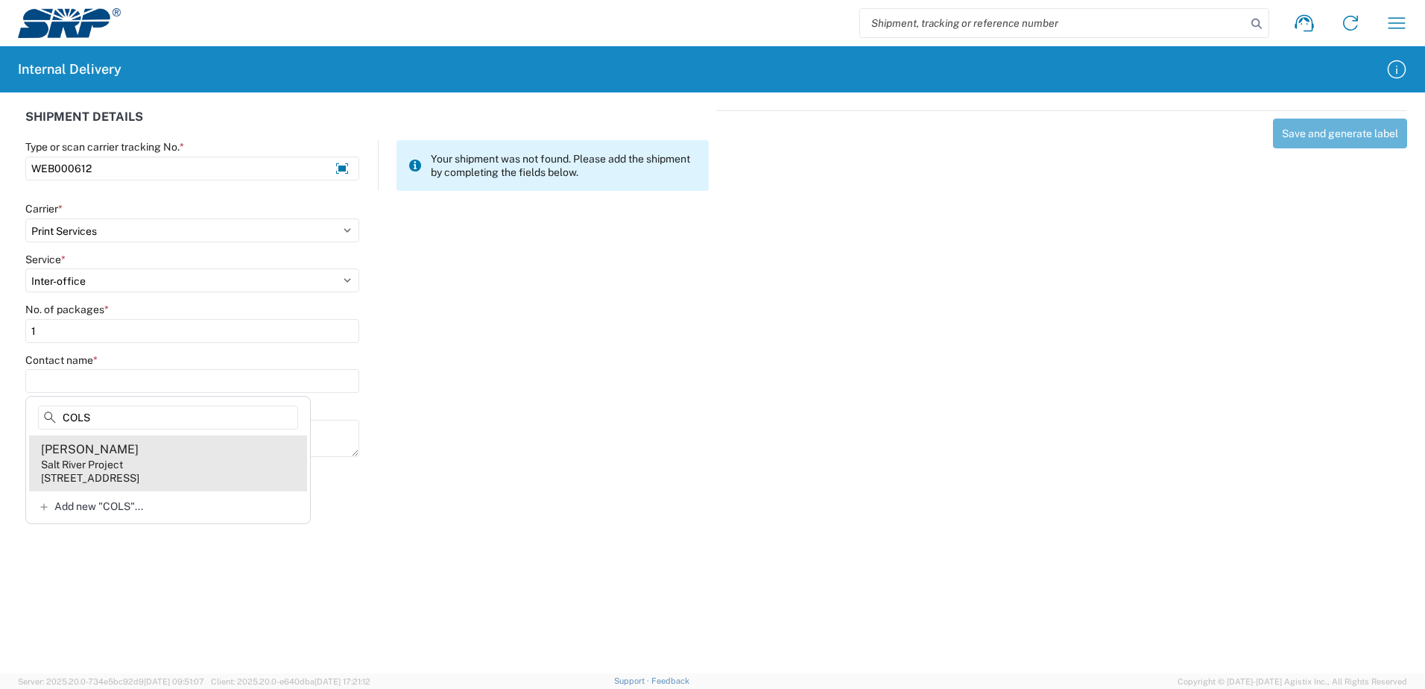
type input "COLS"
click at [106, 458] on div "Salt River Project" at bounding box center [82, 464] width 82 height 13
type input "Brian Colson"
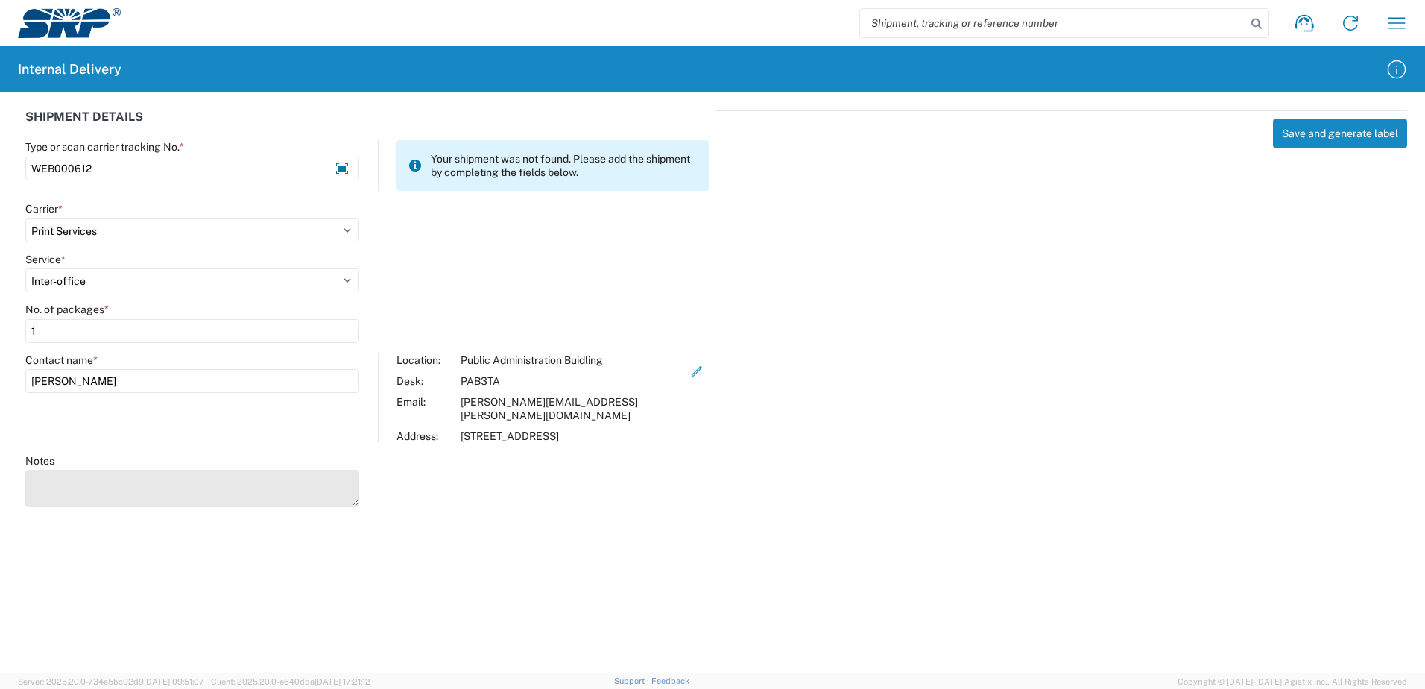
click at [87, 471] on textarea "Notes" at bounding box center [192, 488] width 334 height 37
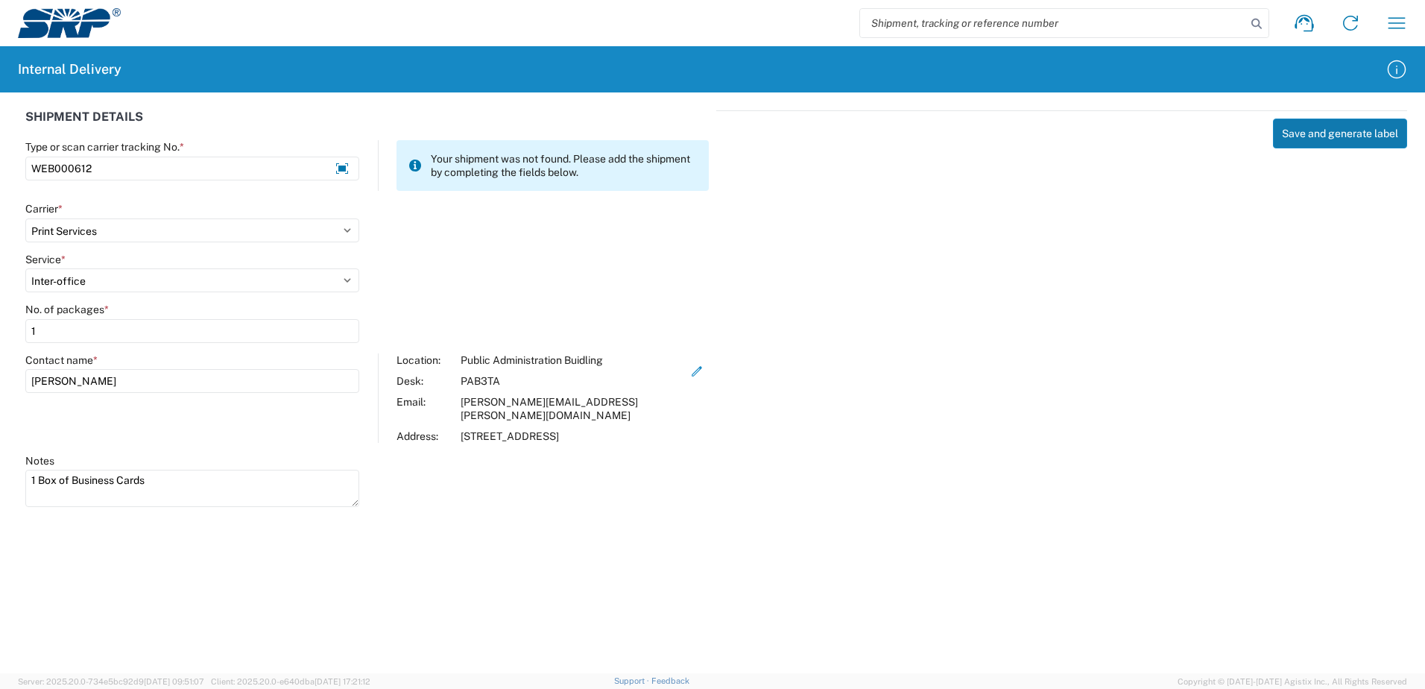
type textarea "1 Box of Business Cards"
click at [1323, 136] on button "Save and generate label" at bounding box center [1340, 134] width 134 height 30
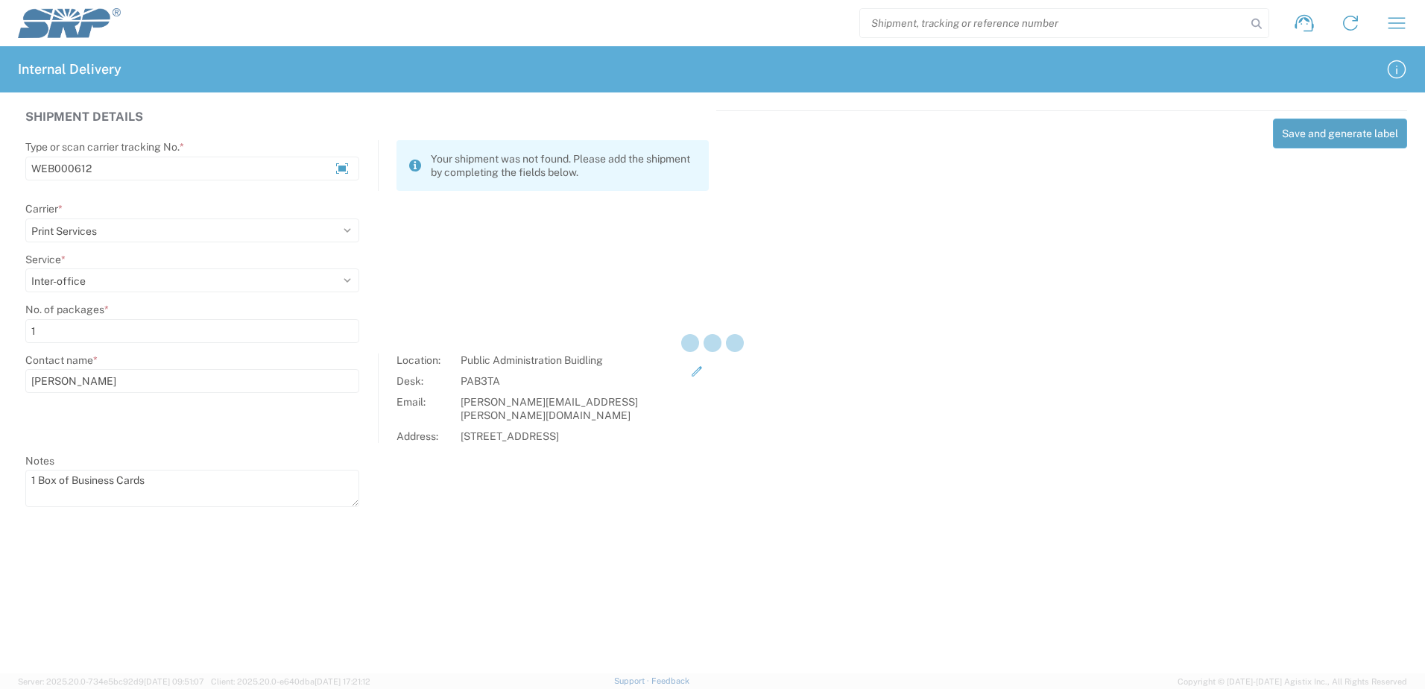
select select
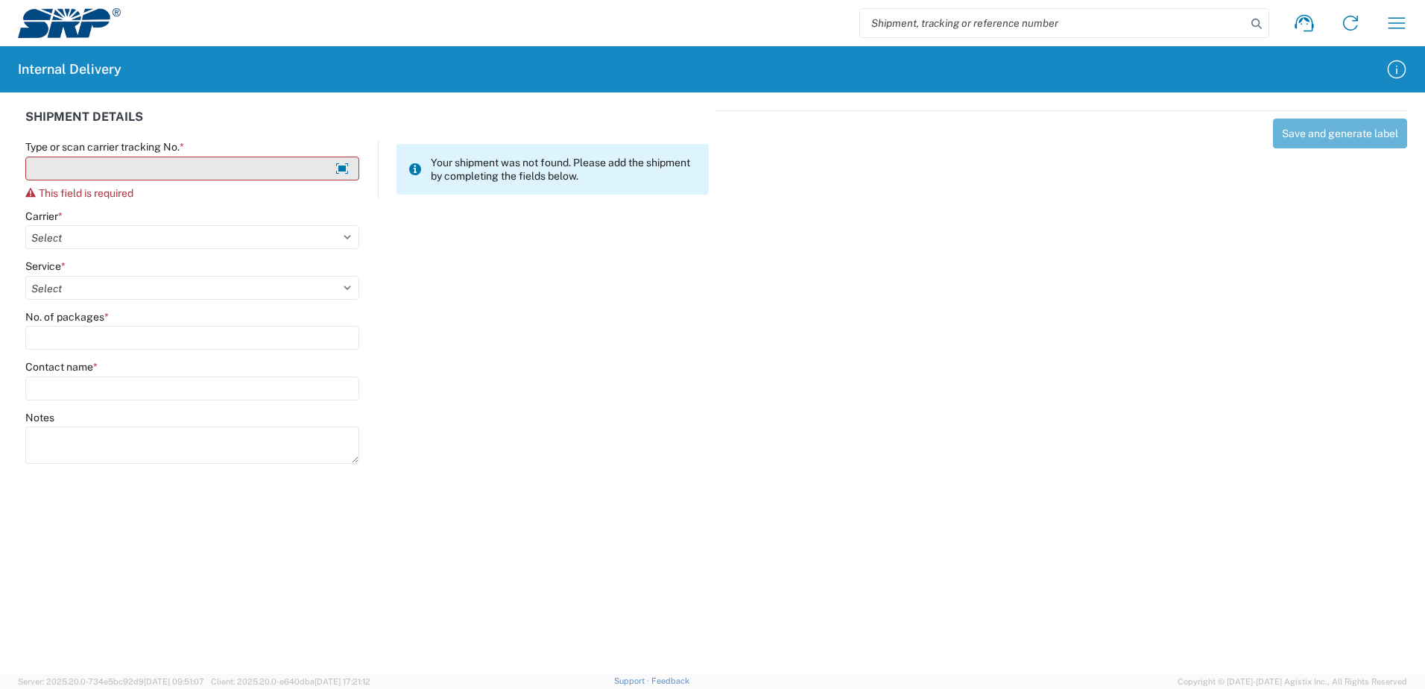
click at [150, 171] on input "Type or scan carrier tracking No. *" at bounding box center [192, 169] width 334 height 24
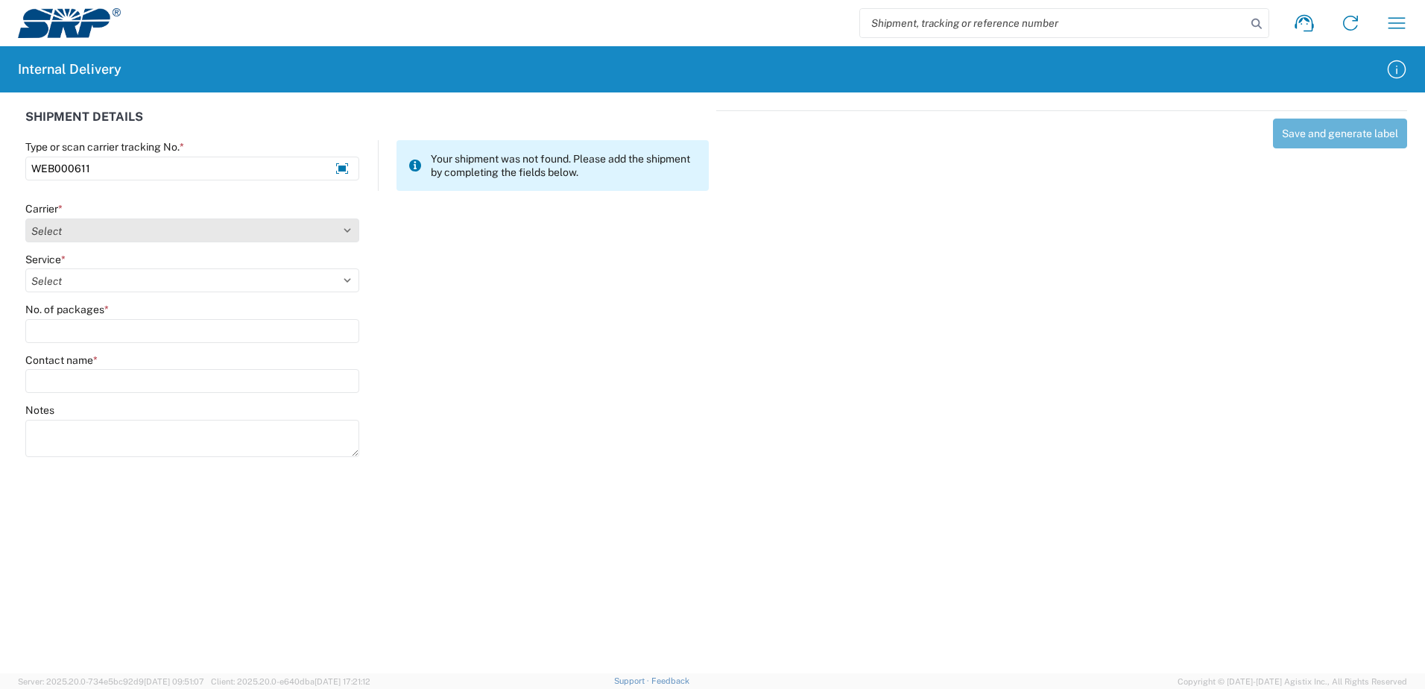
type input "WEB000611"
click at [97, 227] on select "Select Amazon Logistics ATI Trucking BC Dimerco Logistics Empire Southwest FedE…" at bounding box center [192, 230] width 334 height 24
select select "18714"
click at [25, 218] on select "Select Amazon Logistics ATI Trucking BC Dimerco Logistics Empire Southwest FedE…" at bounding box center [192, 230] width 334 height 24
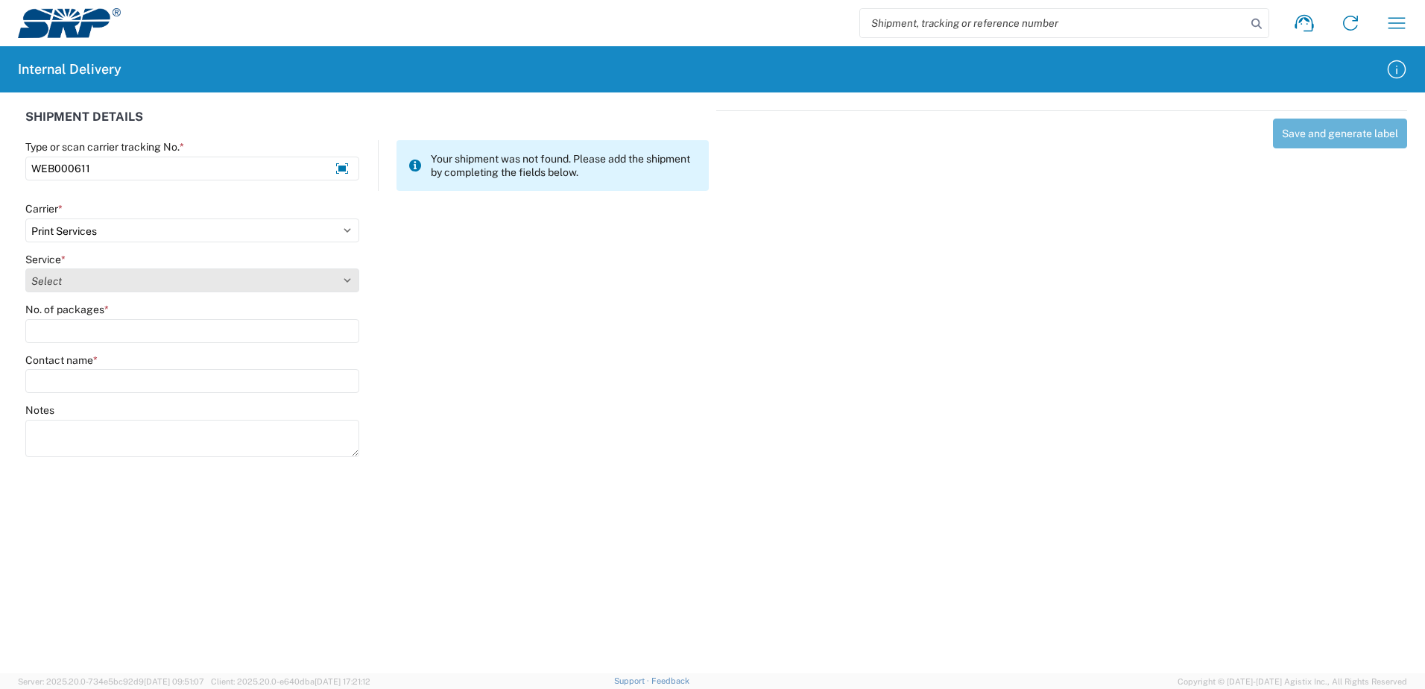
click at [112, 276] on select "Select Ground Inter-office" at bounding box center [192, 280] width 334 height 24
select select "35764"
click at [25, 268] on select "Select Ground Inter-office" at bounding box center [192, 280] width 334 height 24
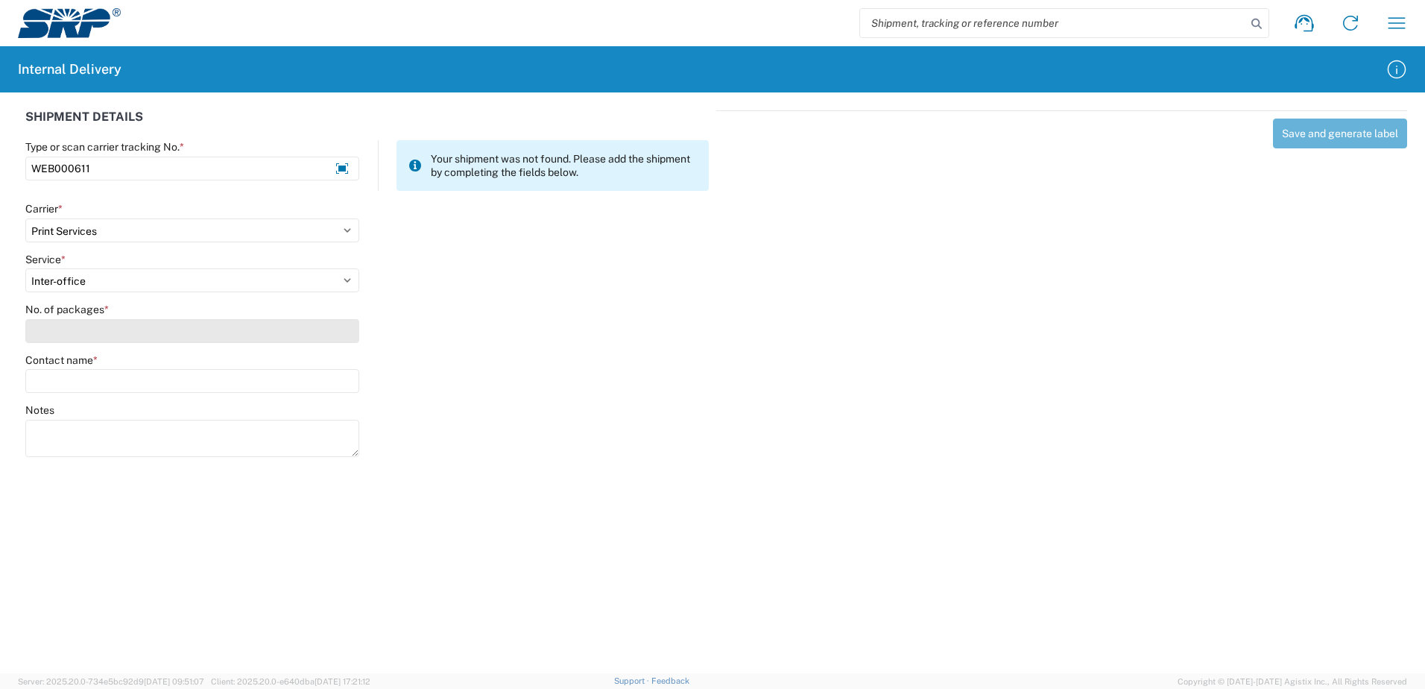
click at [98, 328] on input "No. of packages *" at bounding box center [192, 331] width 334 height 24
type input "1"
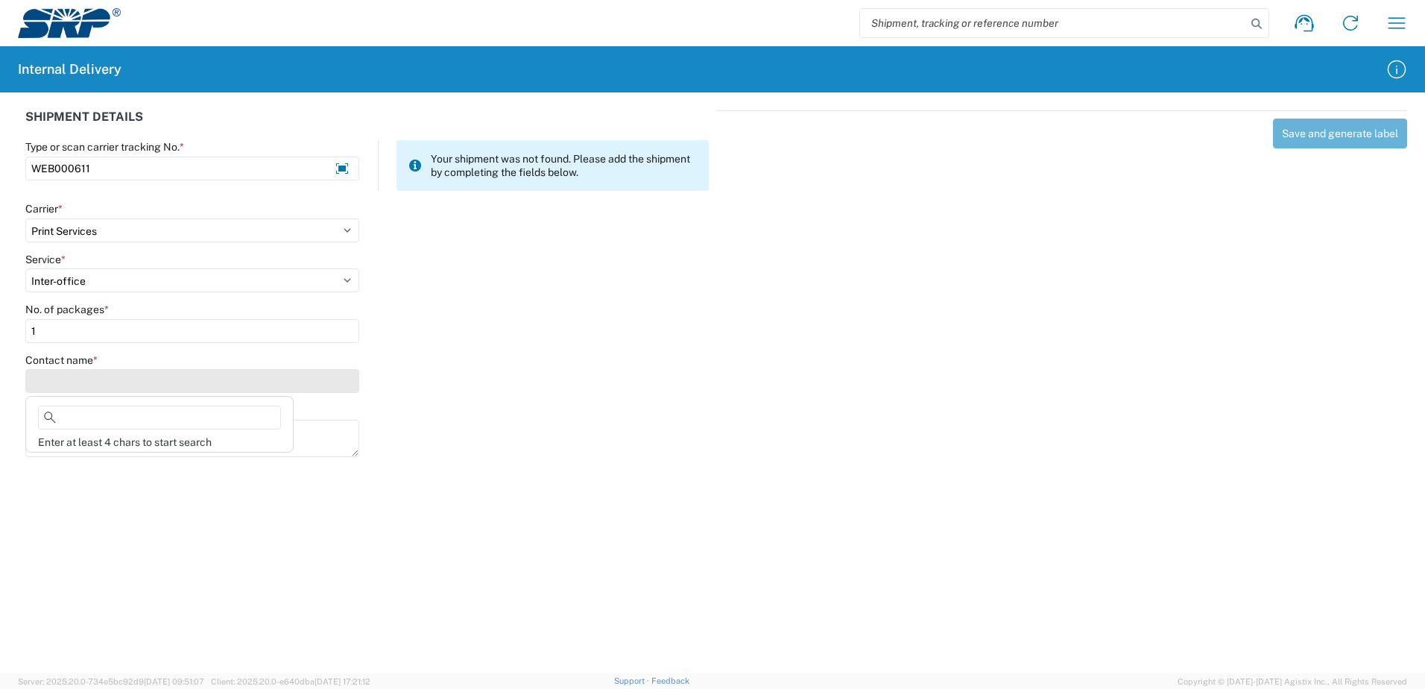
click at [97, 377] on input "Contact name *" at bounding box center [192, 381] width 334 height 24
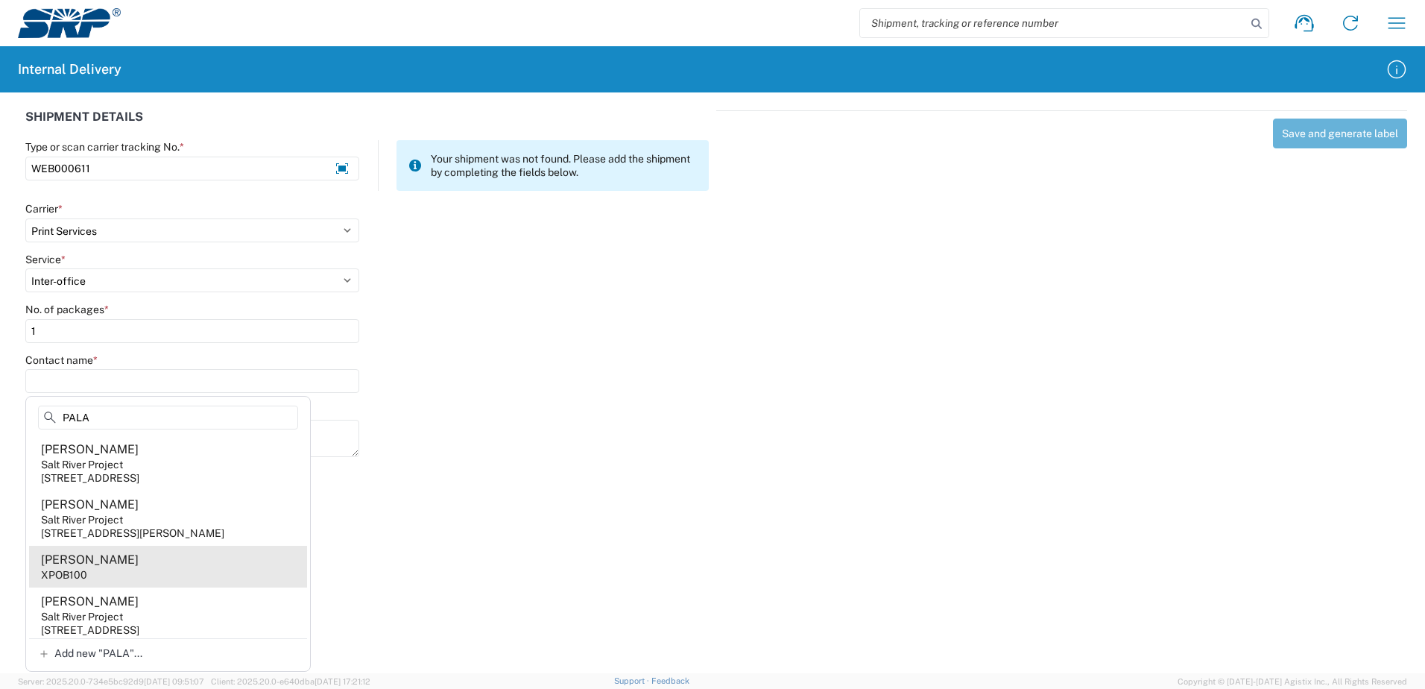
type input "PALA"
click at [153, 581] on agx-address-suggestion-item "Ayanna Palacios-Moreno XPOB100" at bounding box center [168, 567] width 278 height 42
type input "Ayanna Palacios-Moreno"
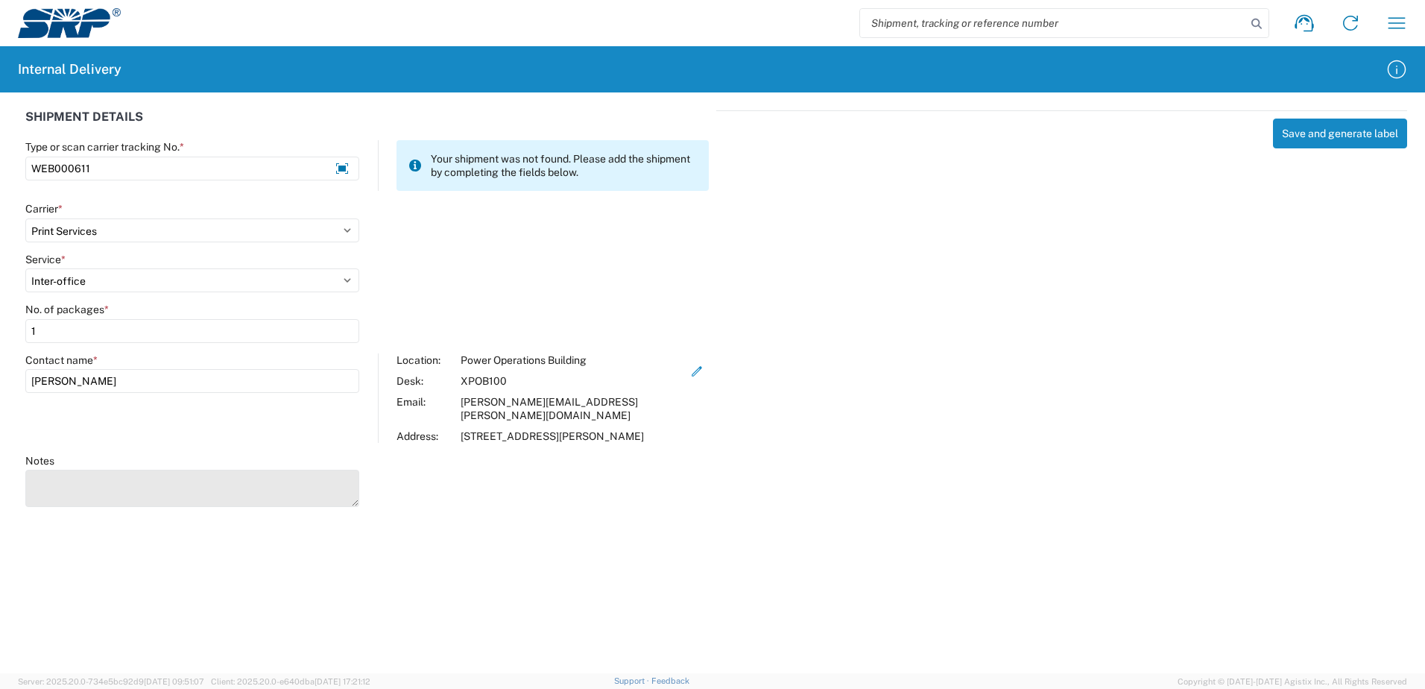
click at [125, 489] on textarea "Notes" at bounding box center [192, 488] width 334 height 37
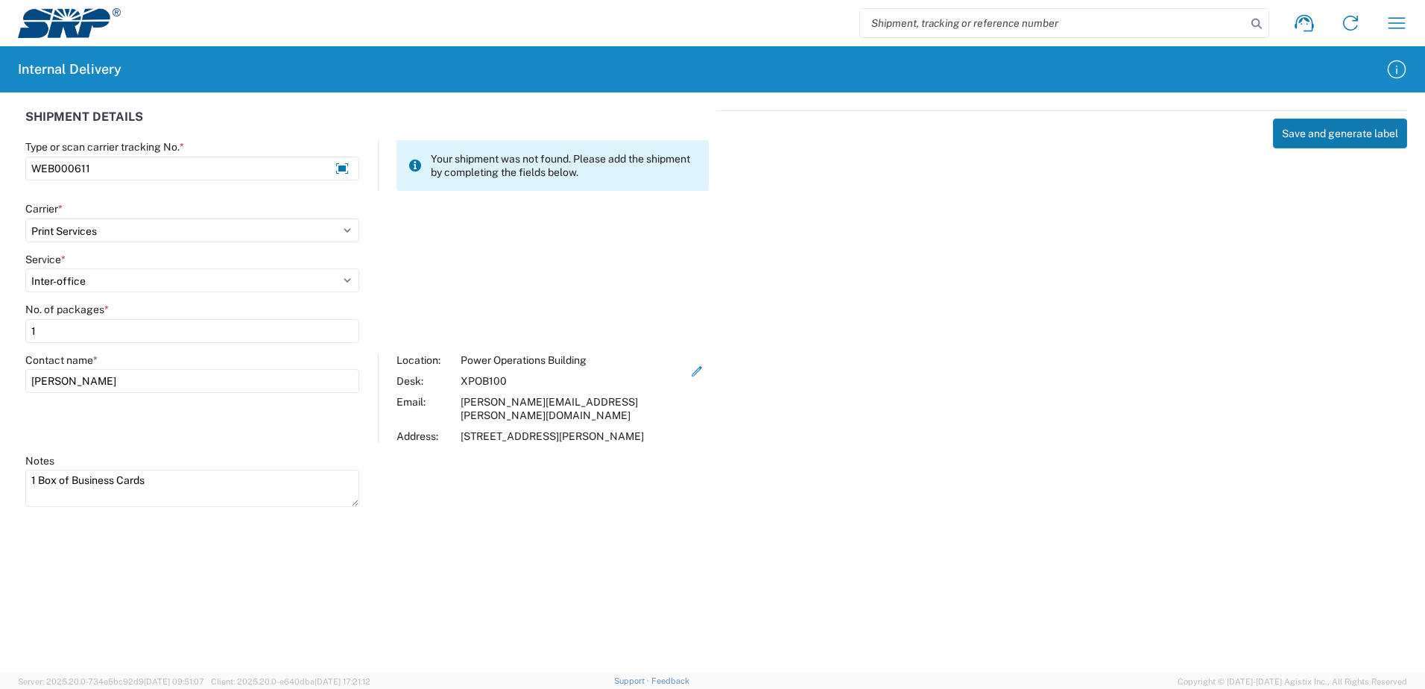
type textarea "1 Box of Business Cards"
click at [1336, 131] on button "Save and generate label" at bounding box center [1340, 134] width 134 height 30
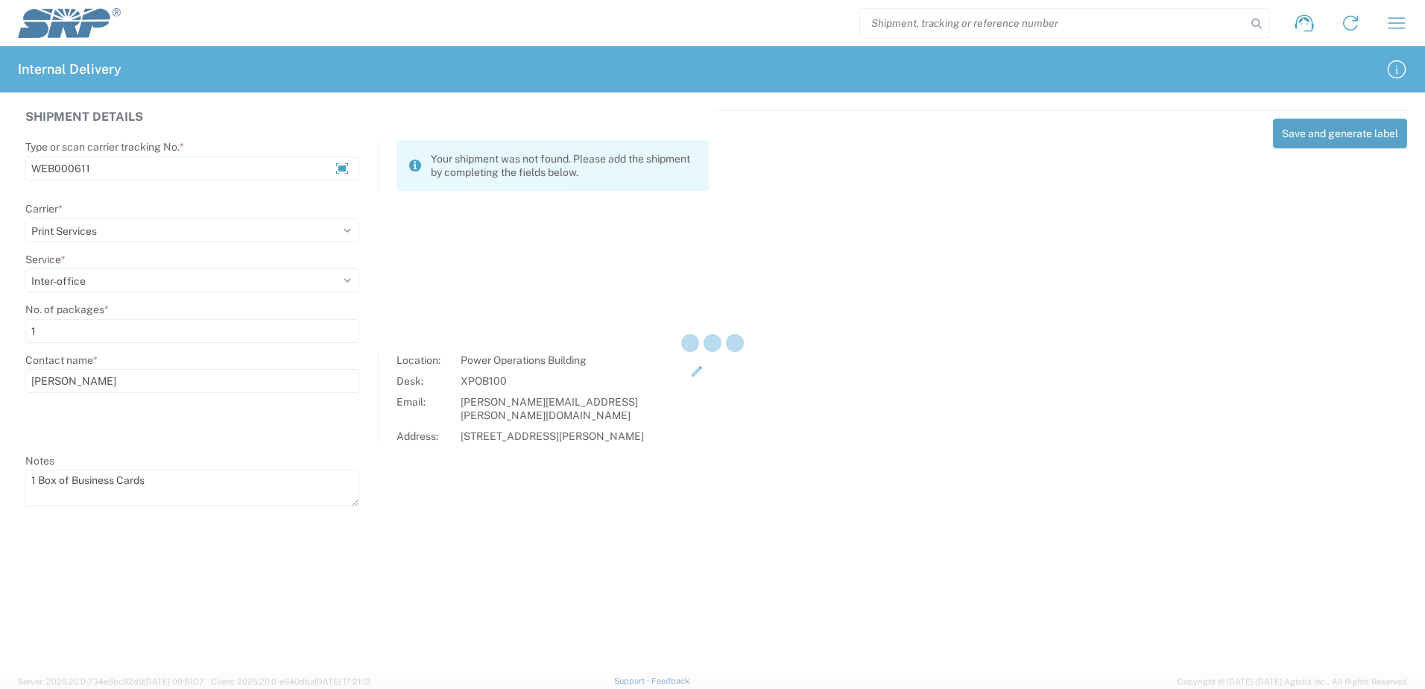
select select
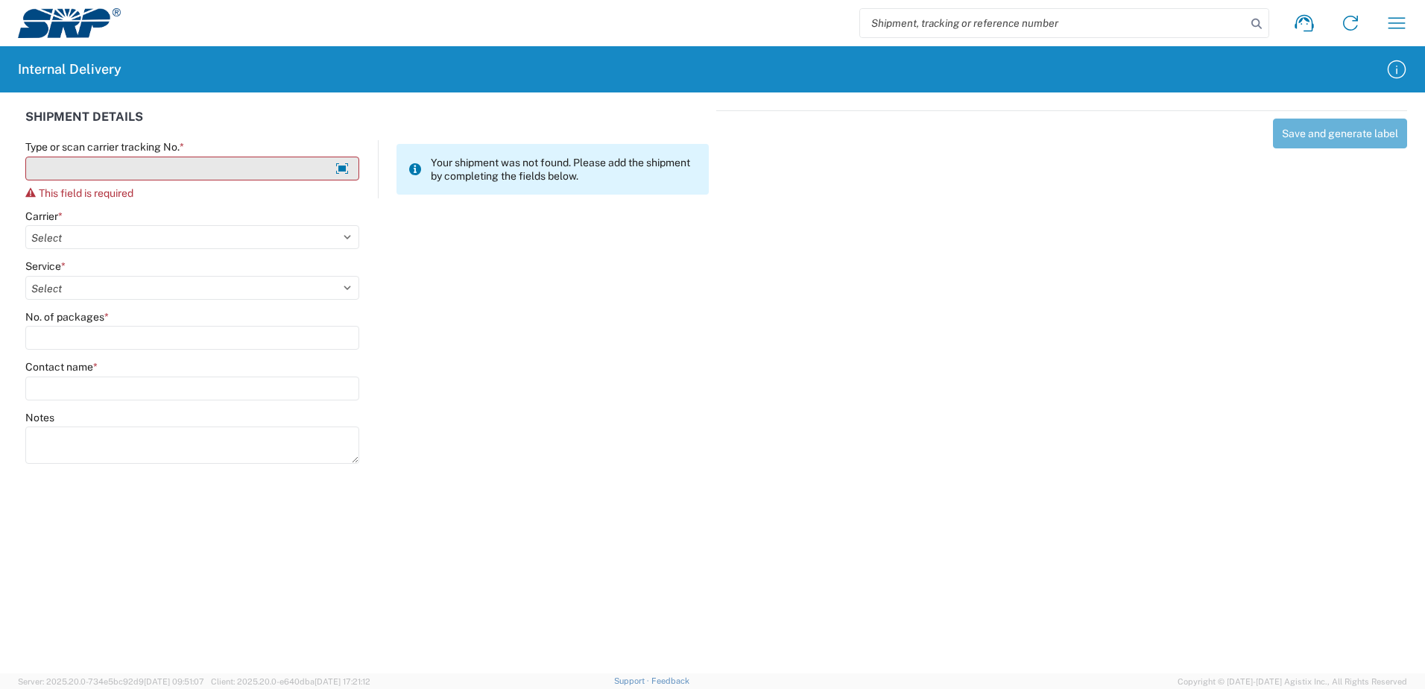
click at [135, 162] on input "Type or scan carrier tracking No. *" at bounding box center [192, 169] width 334 height 24
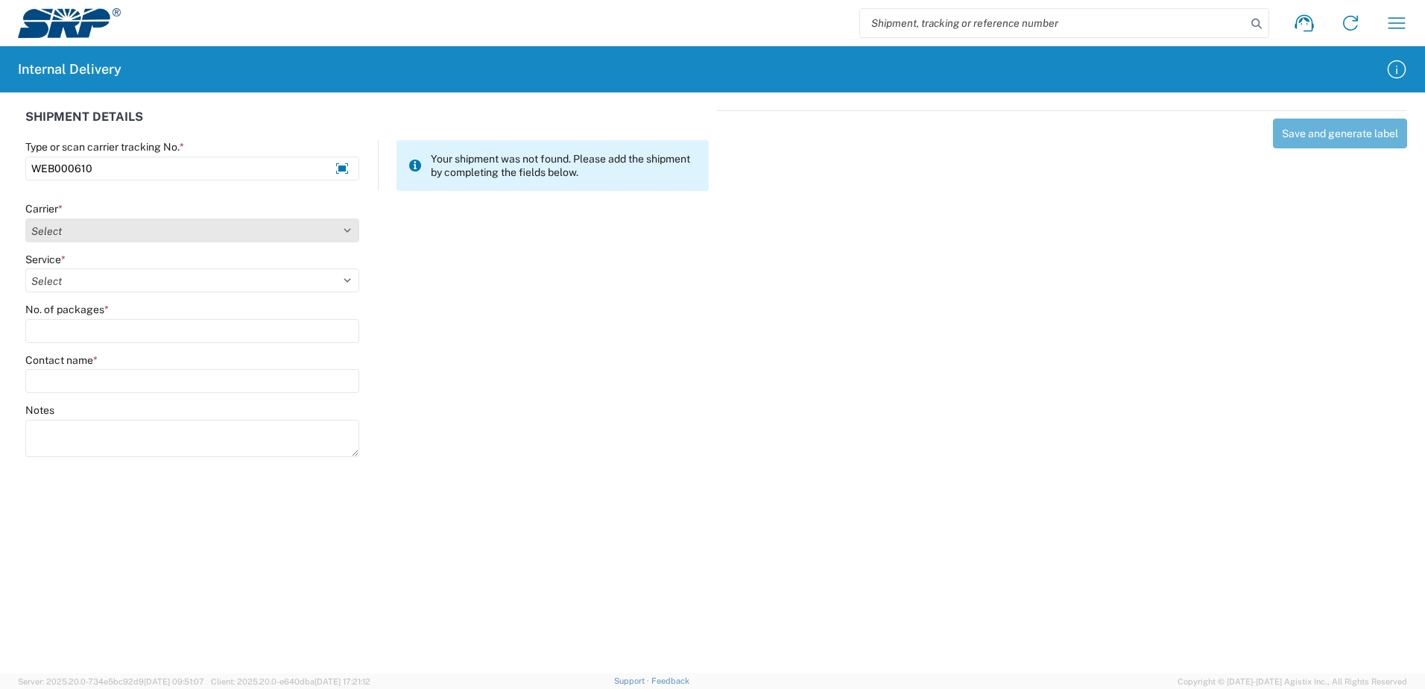
type input "WEB000610"
click at [116, 227] on select "Select Amazon Logistics ATI Trucking BC Dimerco Logistics Empire Southwest FedE…" at bounding box center [192, 230] width 334 height 24
select select "18714"
click at [25, 218] on select "Select Amazon Logistics ATI Trucking BC Dimerco Logistics Empire Southwest FedE…" at bounding box center [192, 230] width 334 height 24
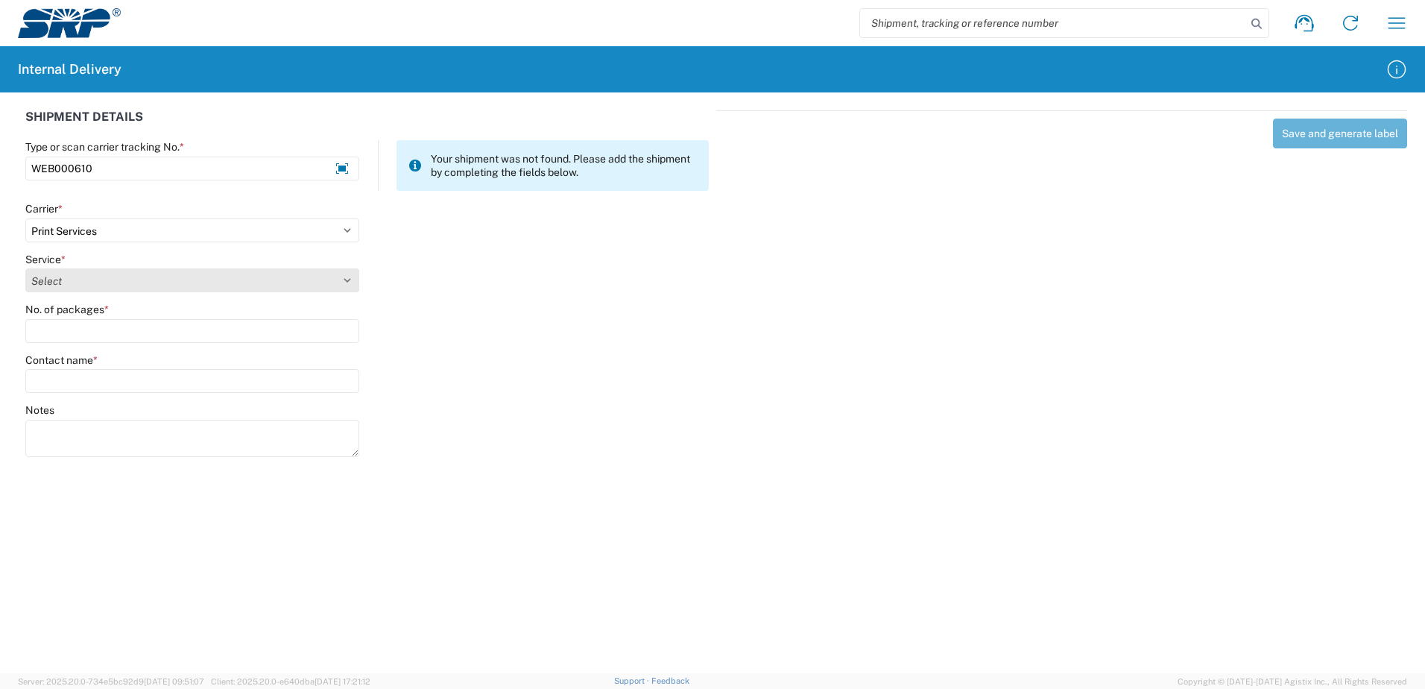
click at [93, 277] on select "Select Ground Inter-office" at bounding box center [192, 280] width 334 height 24
select select "35764"
click at [25, 268] on select "Select Ground Inter-office" at bounding box center [192, 280] width 334 height 24
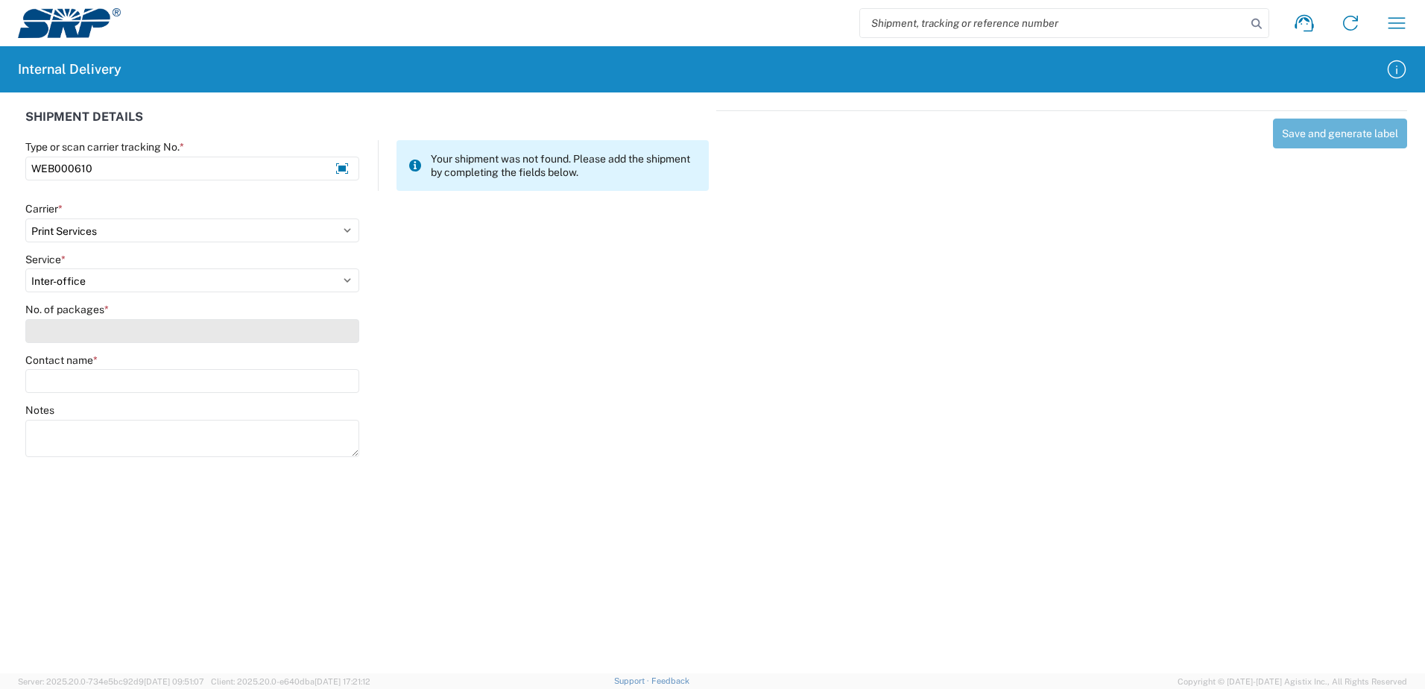
click at [90, 322] on input "No. of packages *" at bounding box center [192, 331] width 334 height 24
type input "1"
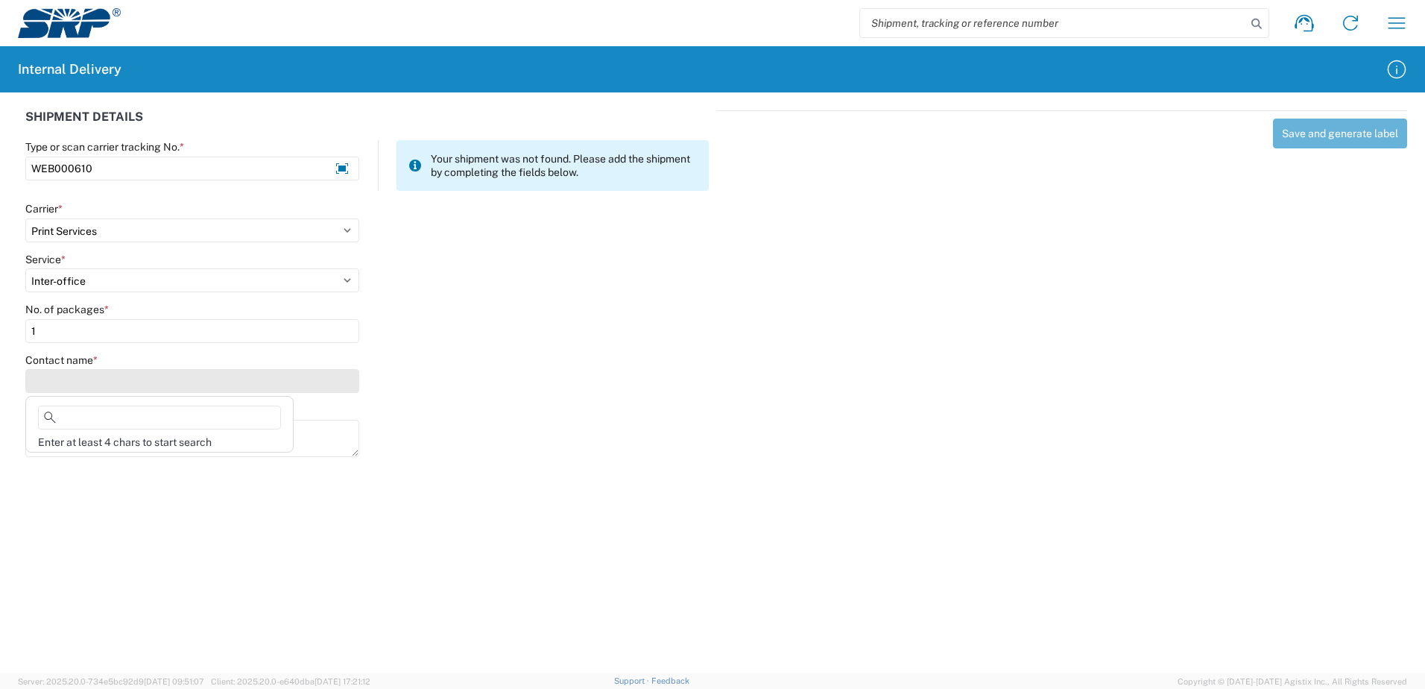
click at [93, 382] on input "Contact name *" at bounding box center [192, 381] width 334 height 24
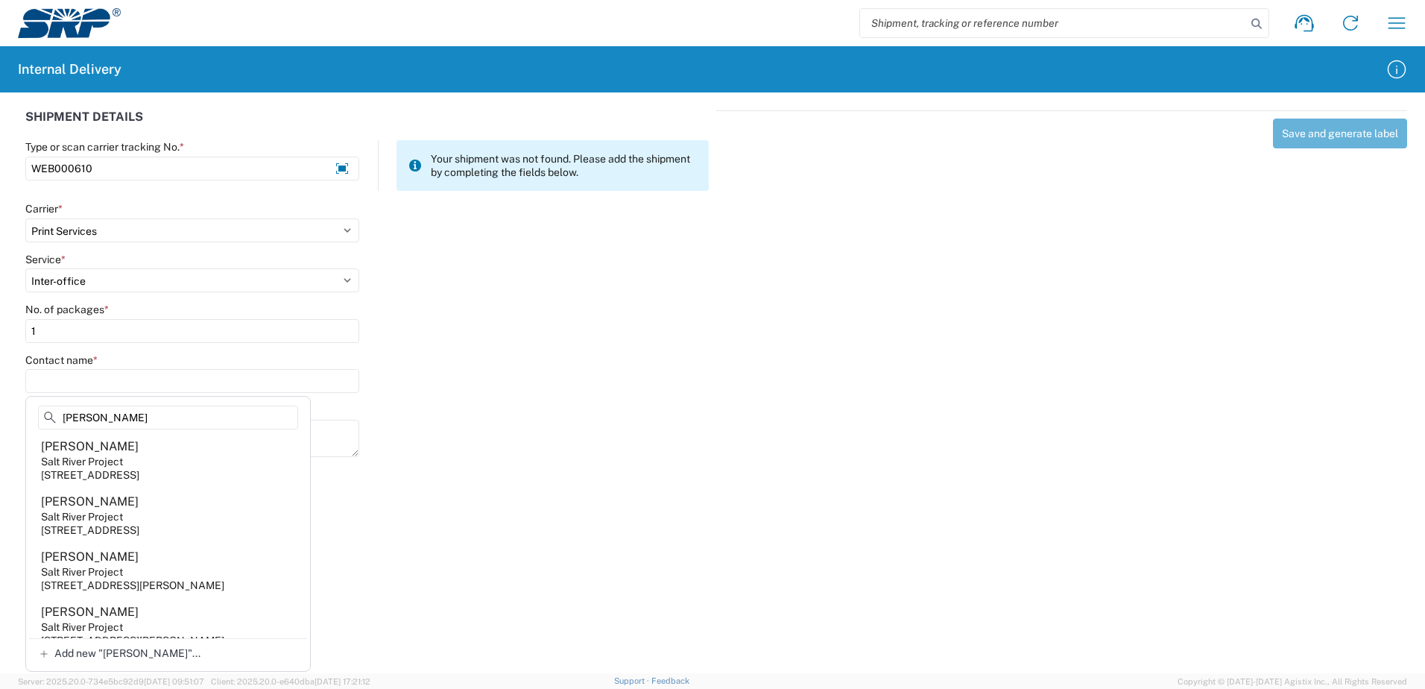
scroll to position [1416, 0]
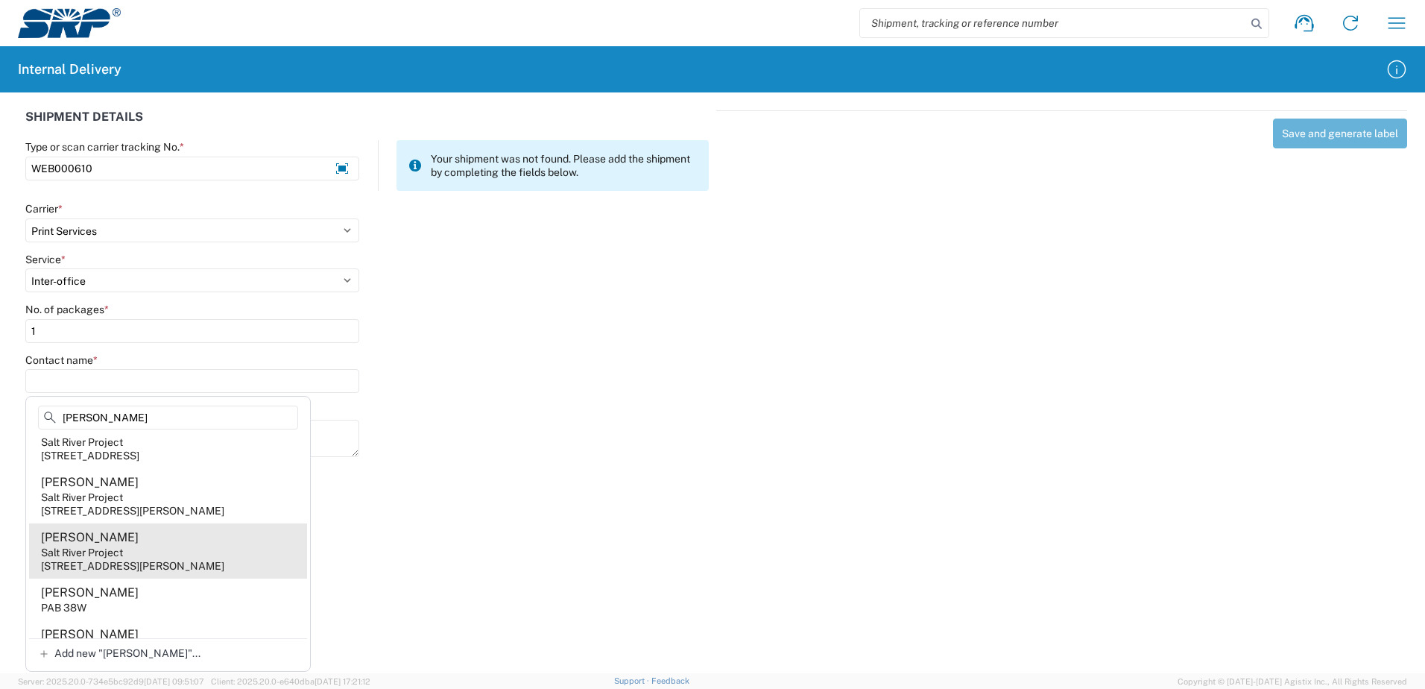
type input "MARTIN"
click at [98, 559] on div "Salt River Project" at bounding box center [82, 552] width 82 height 13
type input "Annie Martin"
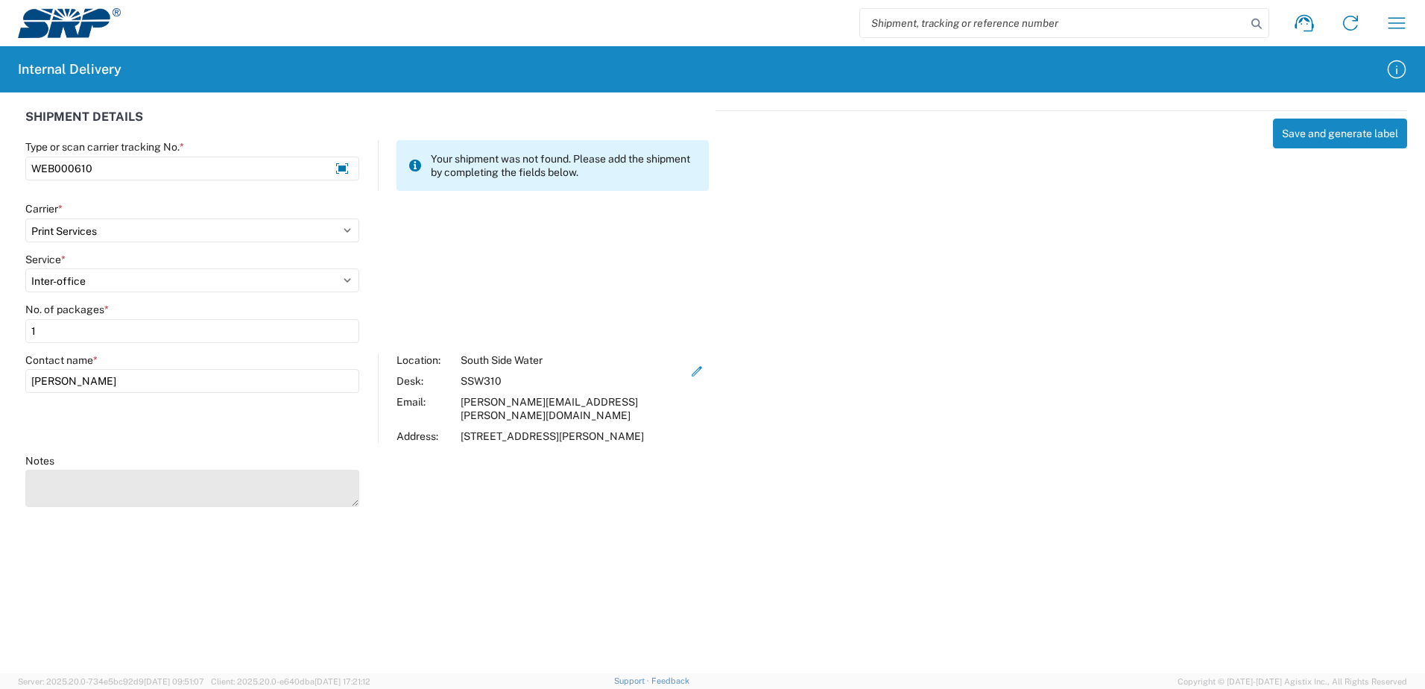
click at [100, 484] on textarea "Notes" at bounding box center [192, 488] width 334 height 37
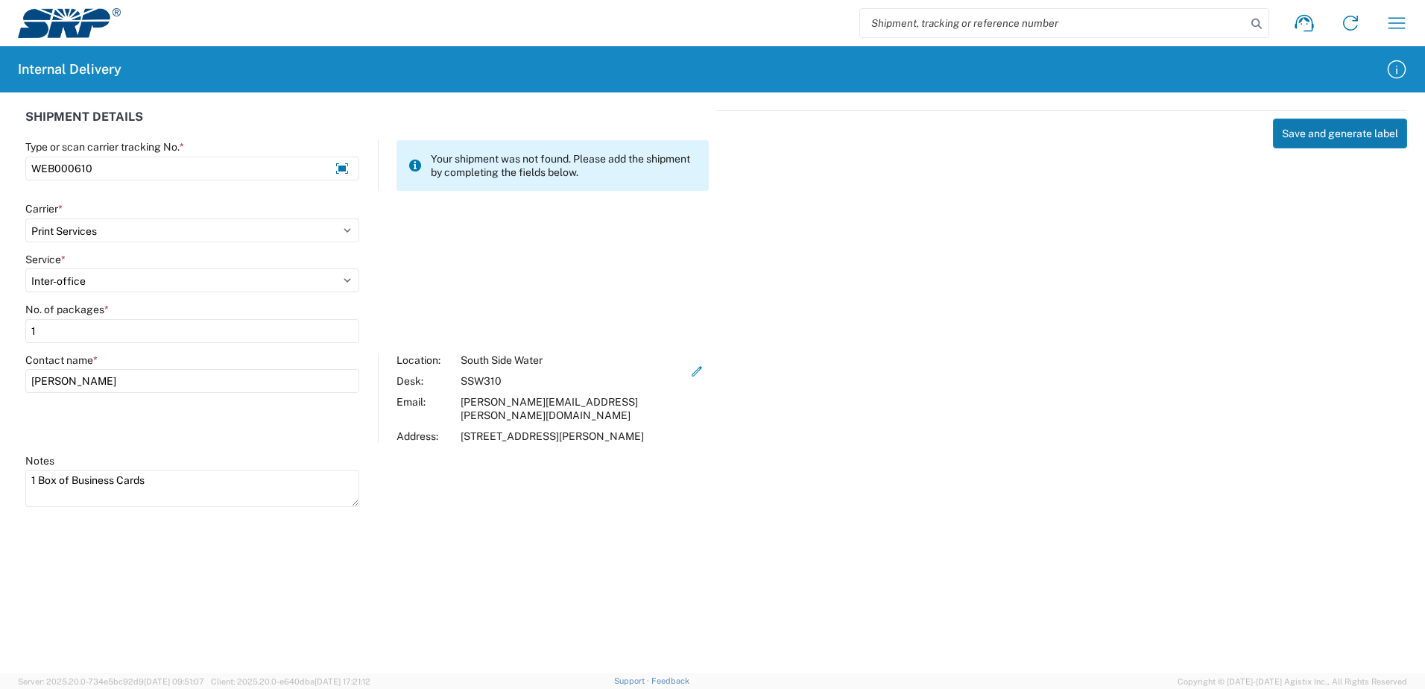
type textarea "1 Box of Business Cards"
click at [1357, 141] on button "Save and generate label" at bounding box center [1340, 134] width 134 height 30
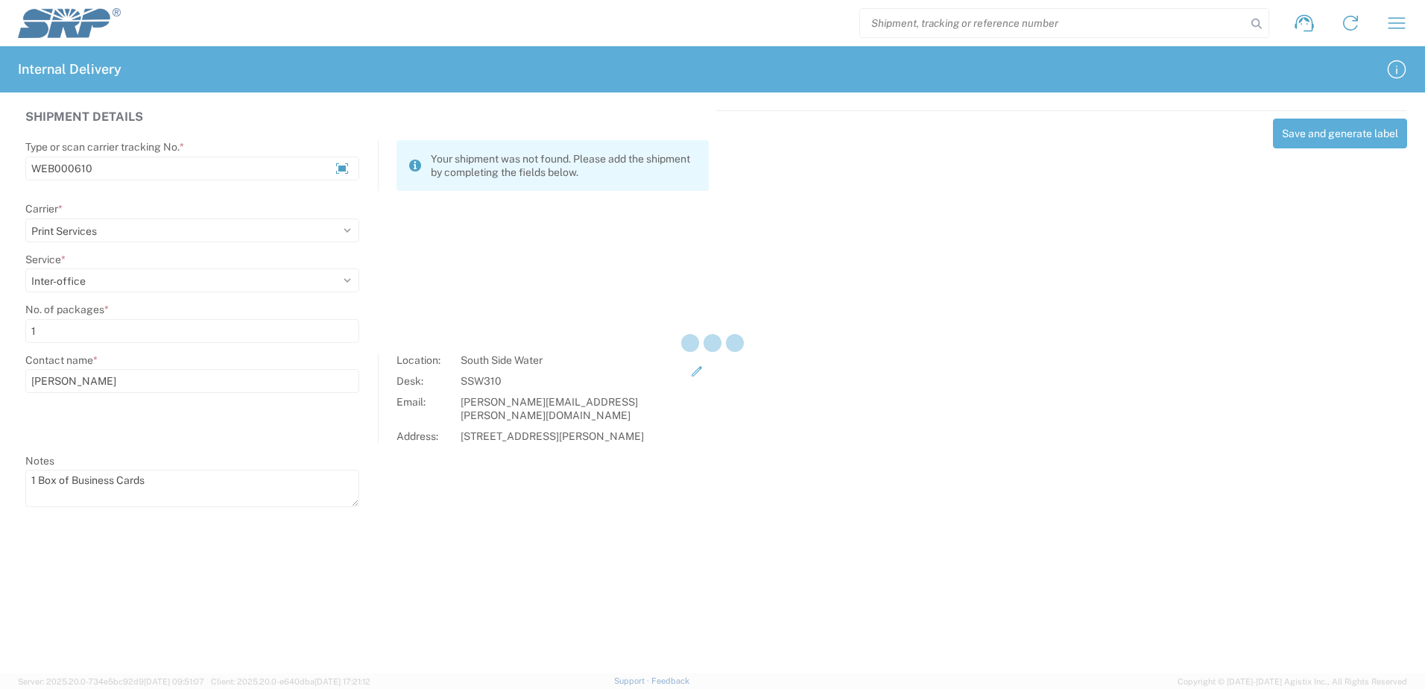
select select
